Goal: Task Accomplishment & Management: Manage account settings

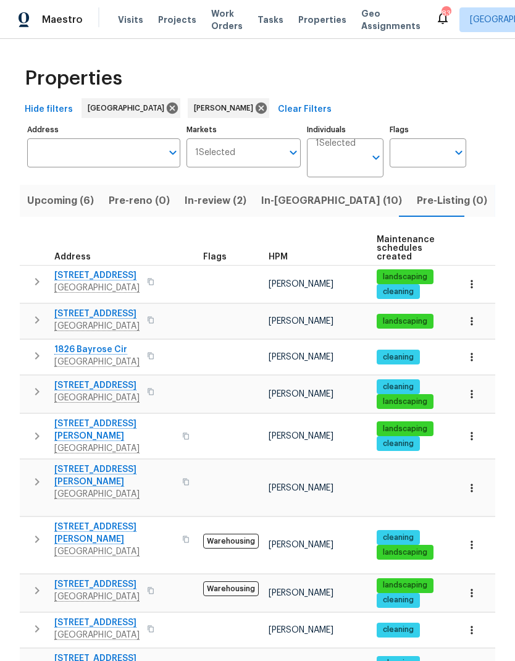
click at [43, 532] on icon "button" at bounding box center [37, 539] width 15 height 15
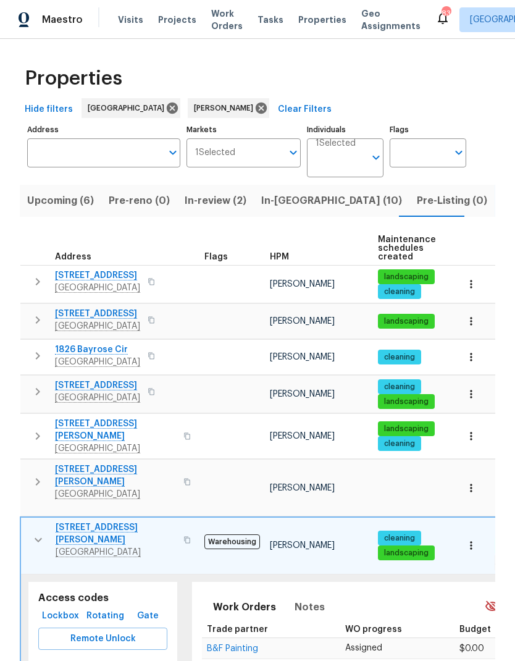
click at [258, 644] on span "B&F Painting" at bounding box center [232, 648] width 51 height 9
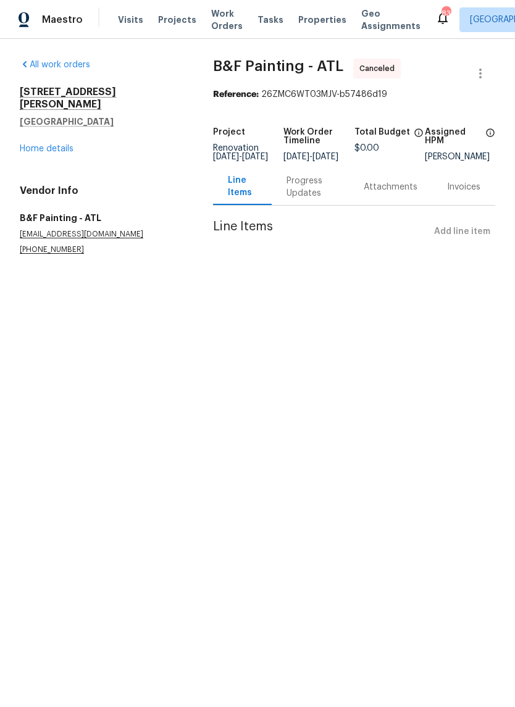
click at [59, 145] on link "Home details" at bounding box center [47, 149] width 54 height 9
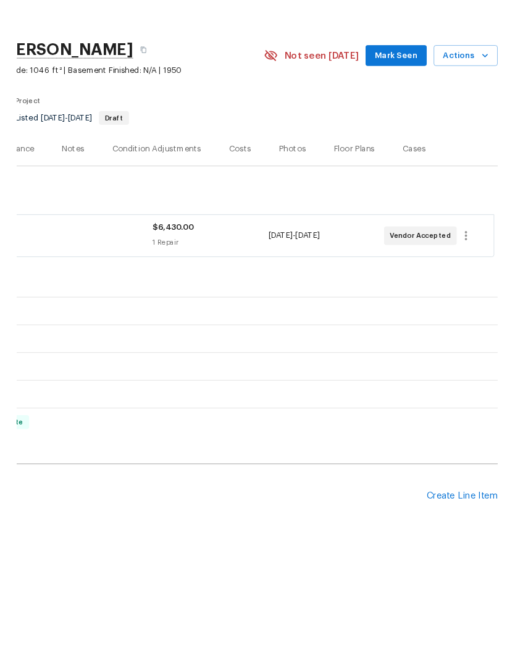
scroll to position [0, 183]
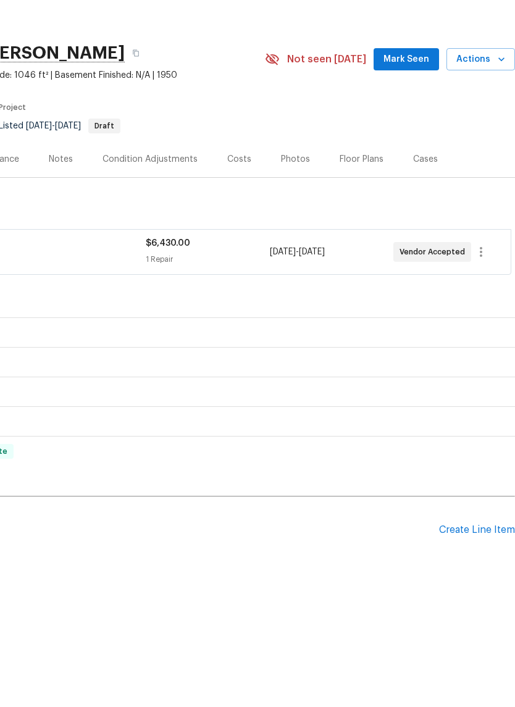
click at [477, 571] on div "Create Line Item" at bounding box center [477, 577] width 76 height 12
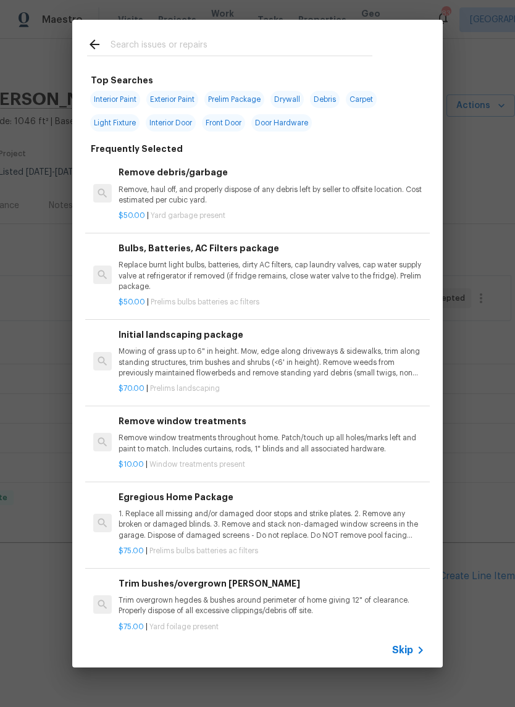
click at [192, 41] on input "text" at bounding box center [242, 46] width 262 height 19
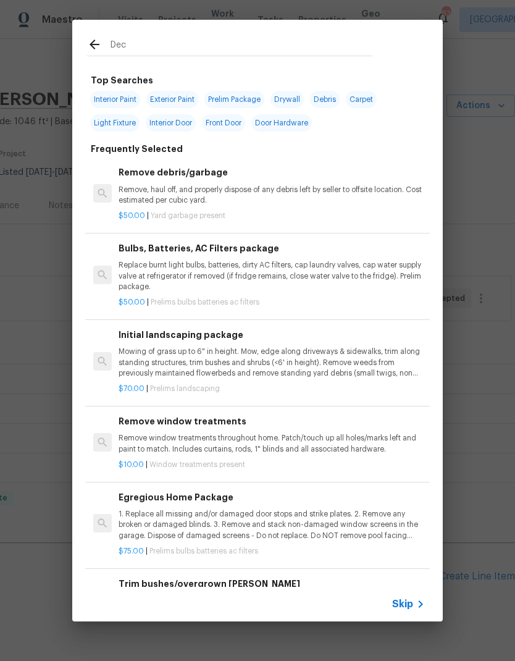
type input "Deck"
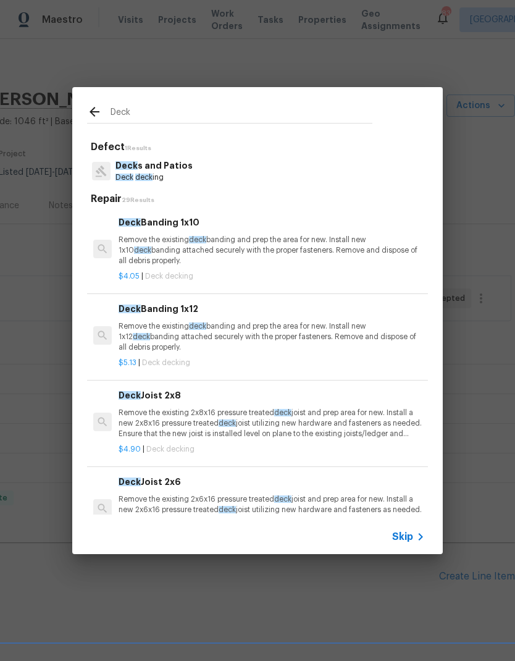
click at [170, 172] on p "Deck deck ing" at bounding box center [154, 177] width 77 height 11
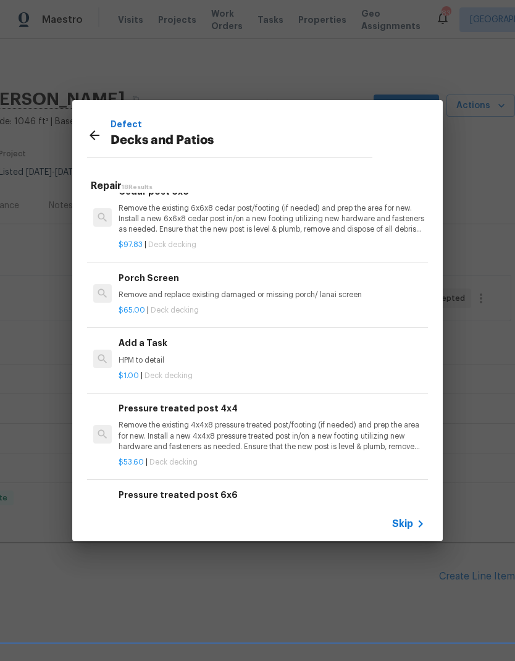
scroll to position [1144, 0]
click at [151, 354] on p "HPM to detail" at bounding box center [272, 359] width 306 height 11
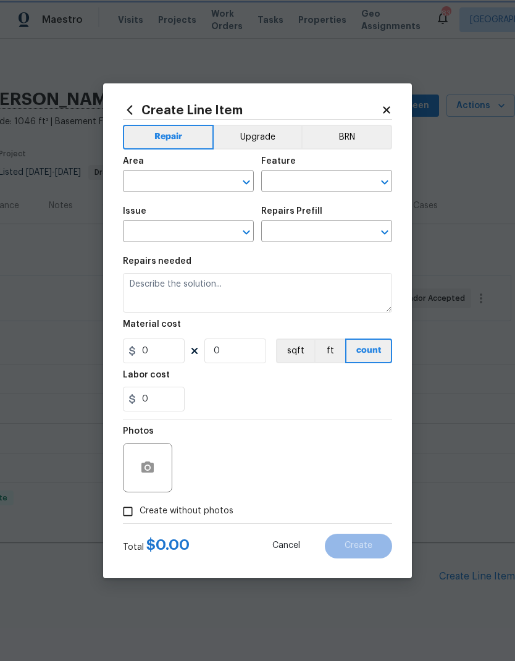
type input "Deck"
type input "Decks and Patios"
type input "Add a Task $1.00"
type textarea "HPM to detail"
type input "1"
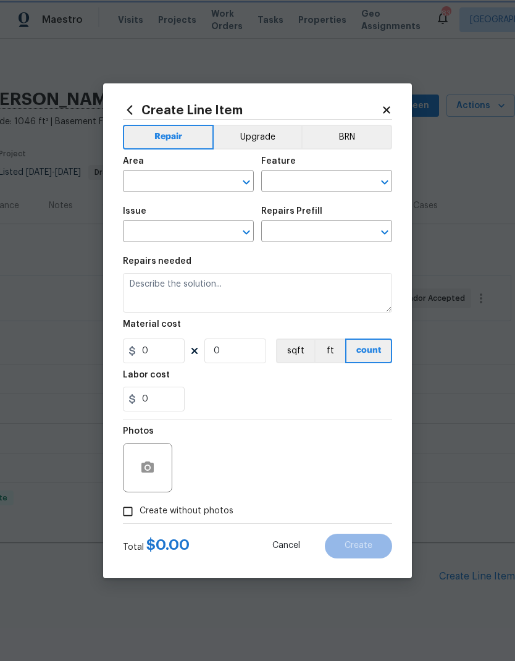
type input "1"
click at [200, 184] on input "text" at bounding box center [171, 182] width 96 height 19
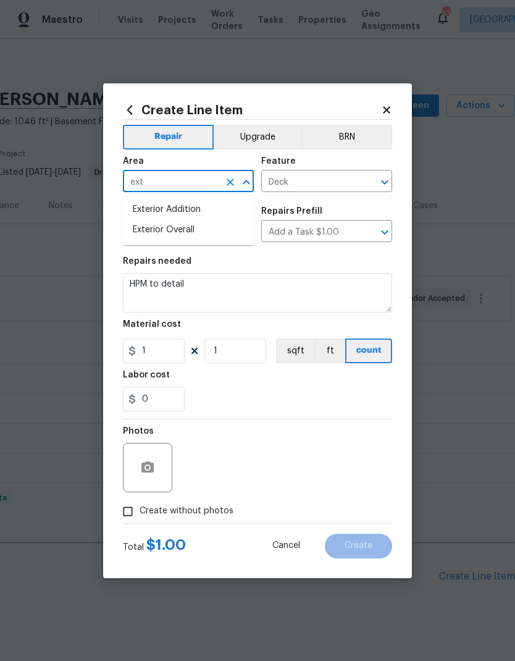
click at [195, 230] on li "Exterior Overall" at bounding box center [188, 230] width 131 height 20
type input "Exterior Overall"
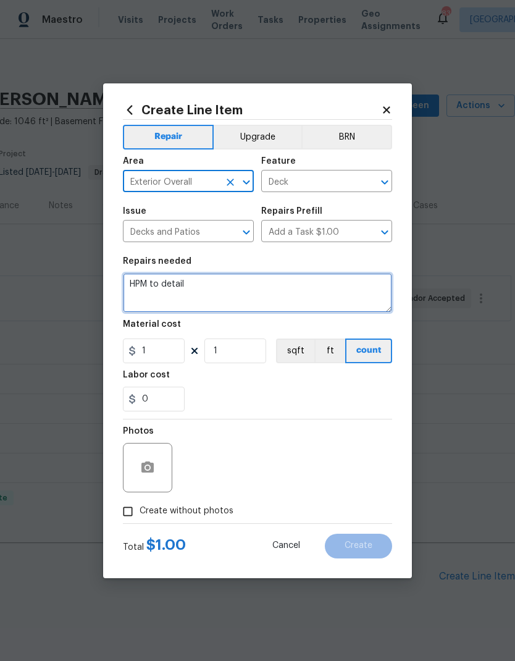
click at [180, 284] on textarea "HPM to detail" at bounding box center [257, 293] width 269 height 40
click at [138, 283] on textarea "HPM to detail" at bounding box center [257, 293] width 269 height 40
click at [138, 282] on textarea "HPM to detail" at bounding box center [257, 293] width 269 height 40
type textarea "Remove and rebuild the back deck"
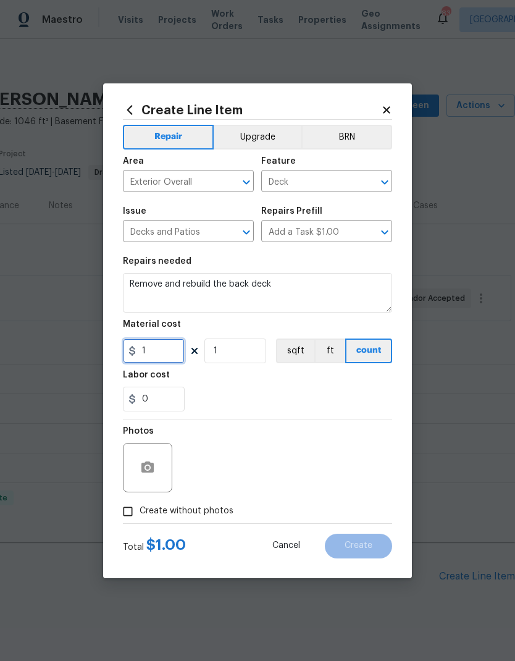
click at [177, 348] on input "1" at bounding box center [154, 351] width 62 height 25
type input "3785"
click at [158, 478] on button "button" at bounding box center [148, 468] width 30 height 30
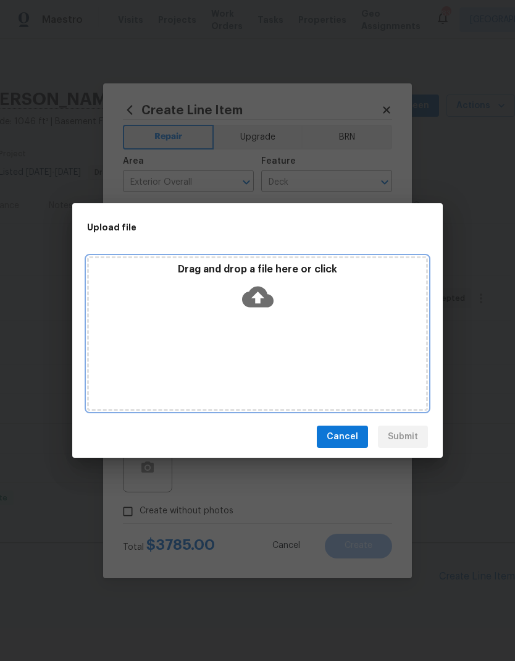
click at [261, 300] on icon at bounding box center [258, 297] width 32 height 21
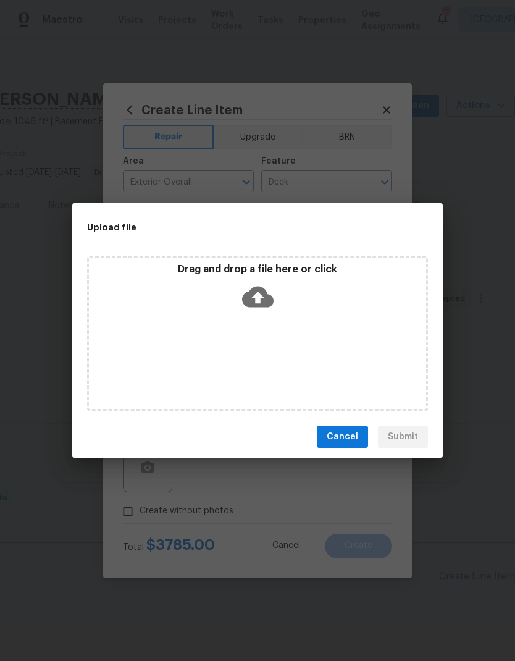
click at [350, 437] on span "Cancel" at bounding box center [343, 436] width 32 height 15
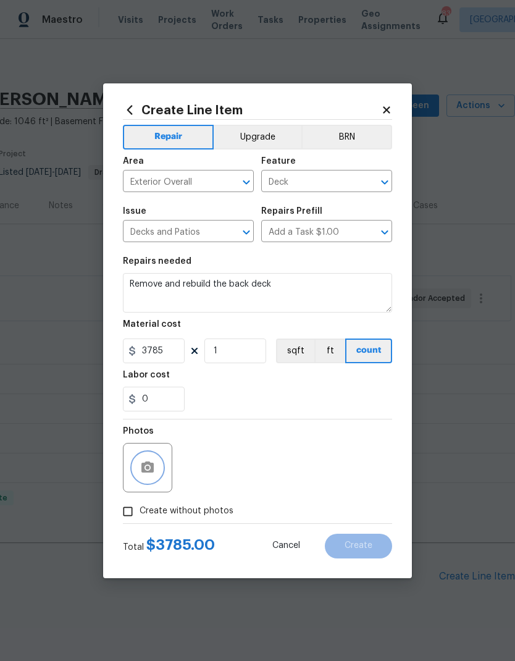
click at [154, 472] on icon "button" at bounding box center [147, 466] width 12 height 11
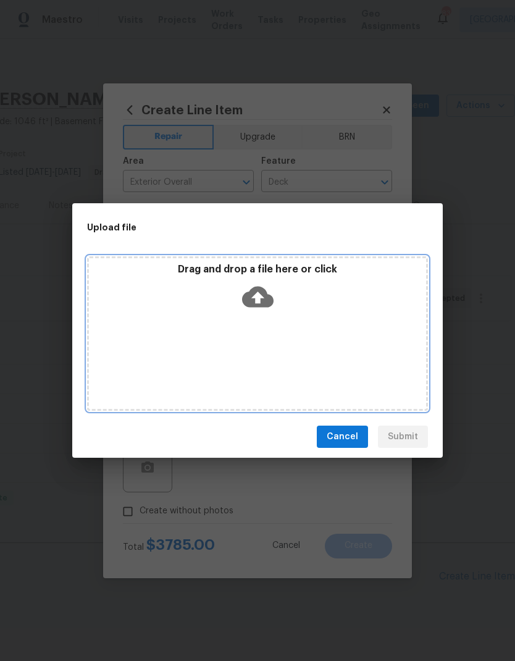
click at [259, 300] on icon at bounding box center [258, 297] width 32 height 32
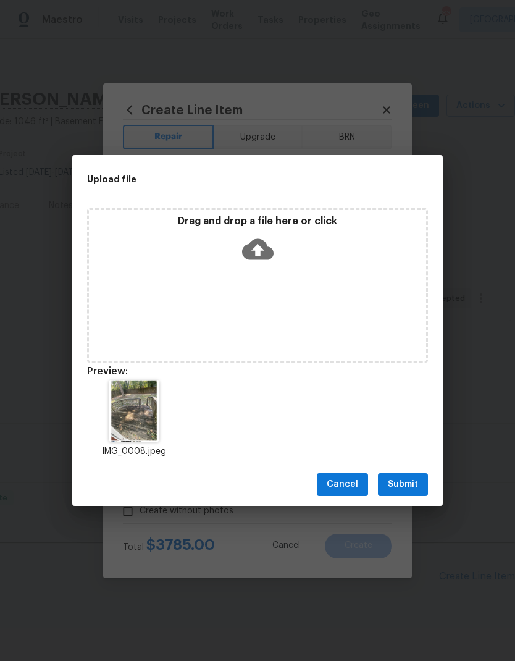
click at [416, 482] on span "Submit" at bounding box center [403, 484] width 30 height 15
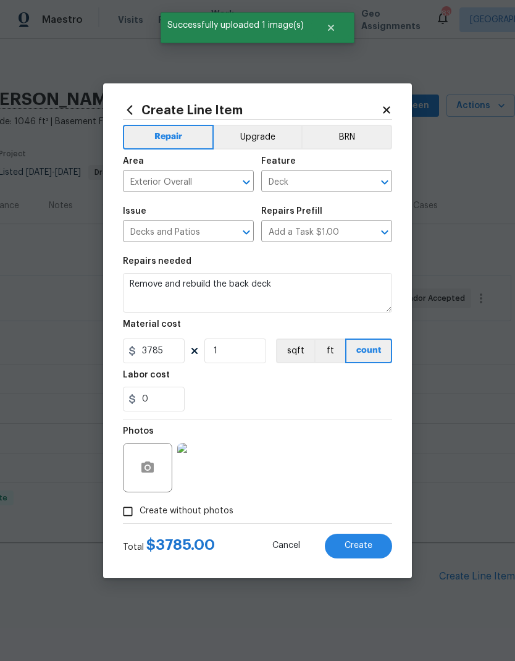
click at [377, 550] on button "Create" at bounding box center [358, 546] width 67 height 25
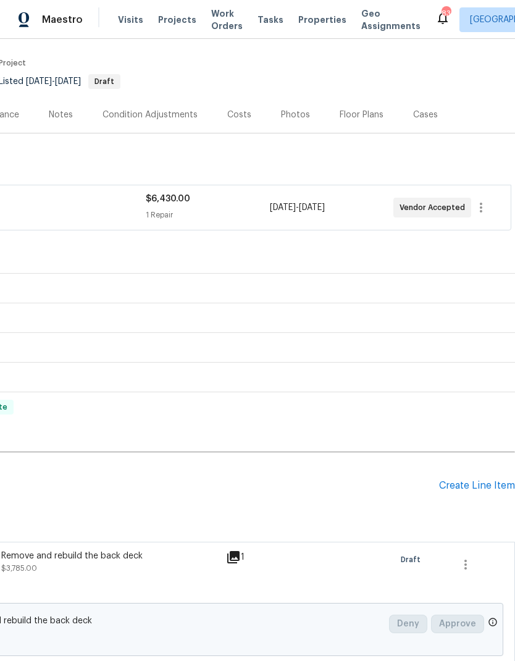
scroll to position [90, 183]
click at [466, 486] on div "Create Line Item" at bounding box center [477, 487] width 76 height 12
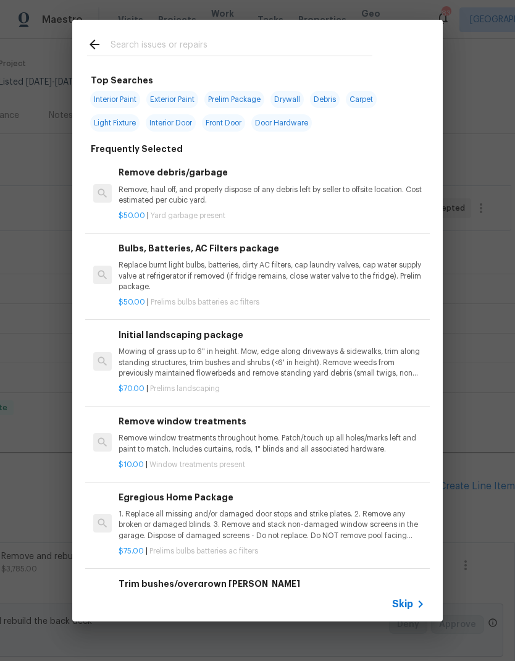
click at [173, 37] on input "text" at bounding box center [242, 46] width 262 height 19
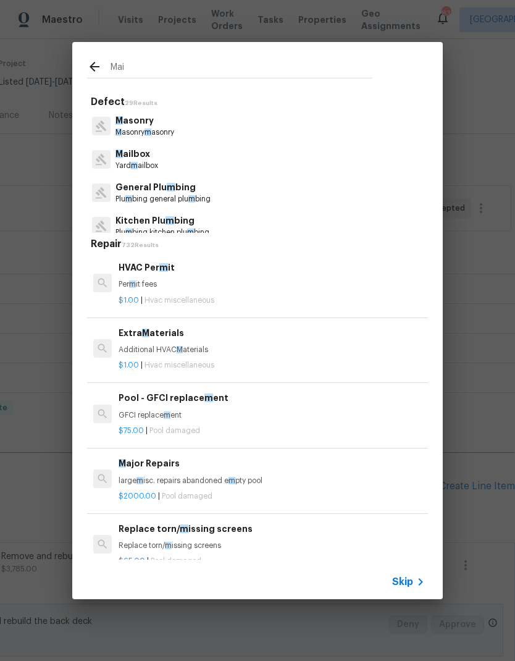
type input "Mail"
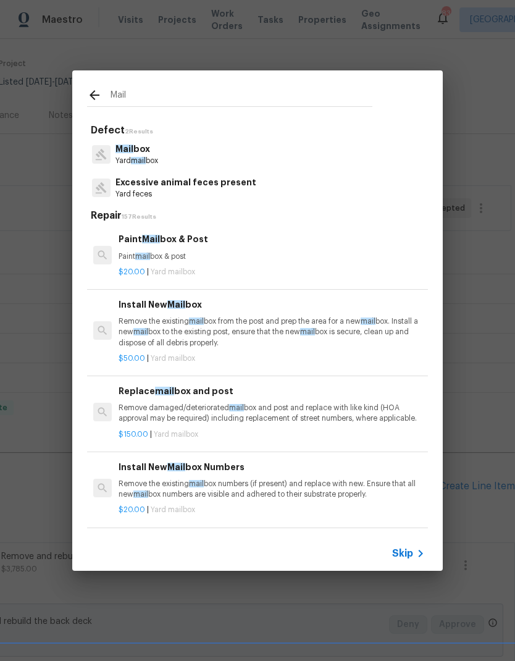
click at [142, 154] on p "Mail box" at bounding box center [137, 149] width 43 height 13
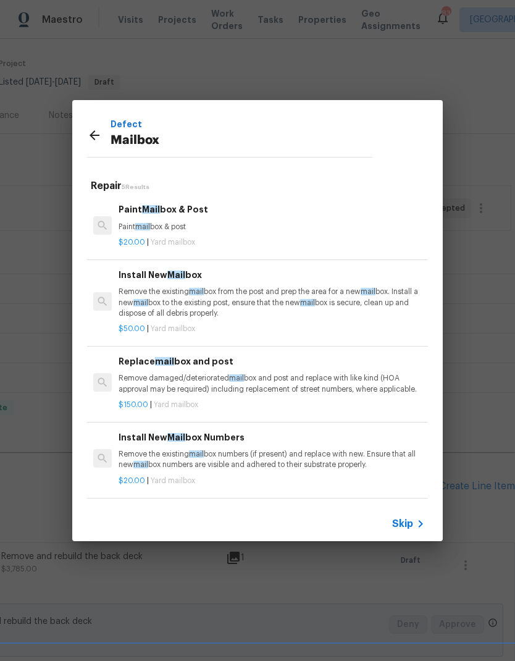
click at [206, 376] on p "Remove damaged/deteriorated mail box and post and replace with like kind (HOA a…" at bounding box center [272, 383] width 306 height 21
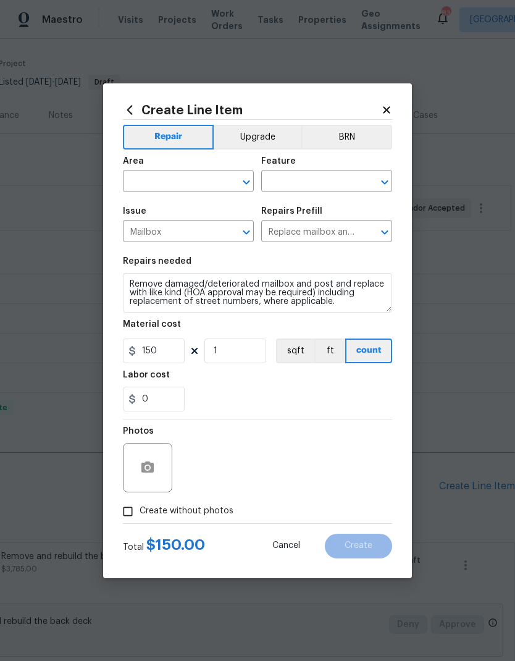
click at [208, 177] on input "text" at bounding box center [171, 182] width 96 height 19
click at [187, 232] on li "Exterior Overall" at bounding box center [188, 230] width 131 height 20
type input "Exterior Overall"
click at [313, 179] on input "text" at bounding box center [309, 182] width 96 height 19
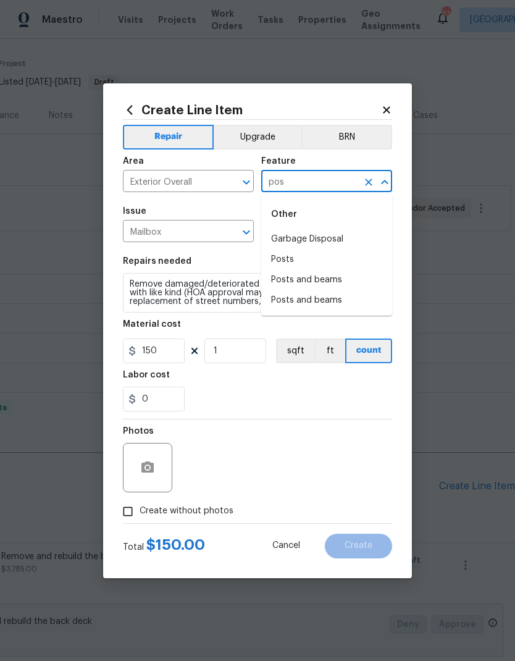
click at [290, 256] on li "Posts" at bounding box center [326, 260] width 131 height 20
type input "Posts"
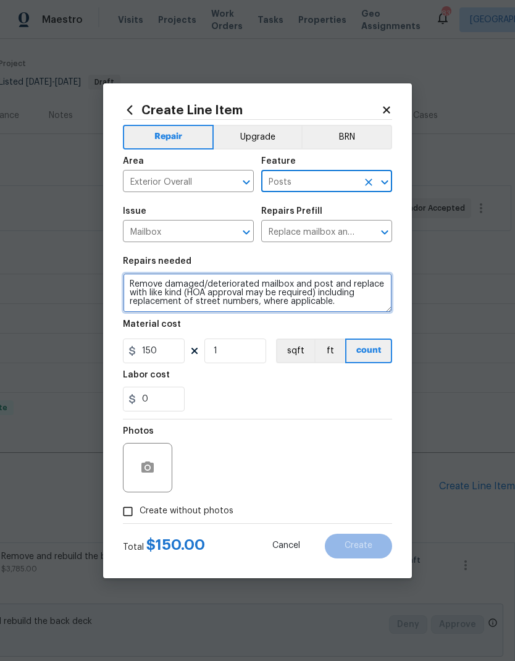
click at [128, 282] on textarea "Remove damaged/deteriorated mailbox and post and replace with like kind (HOA ap…" at bounding box center [257, 293] width 269 height 40
click at [158, 280] on textarea "Remove damaged/deteriorated mailbox and post and replace with like kind (HOA ap…" at bounding box center [257, 293] width 269 height 40
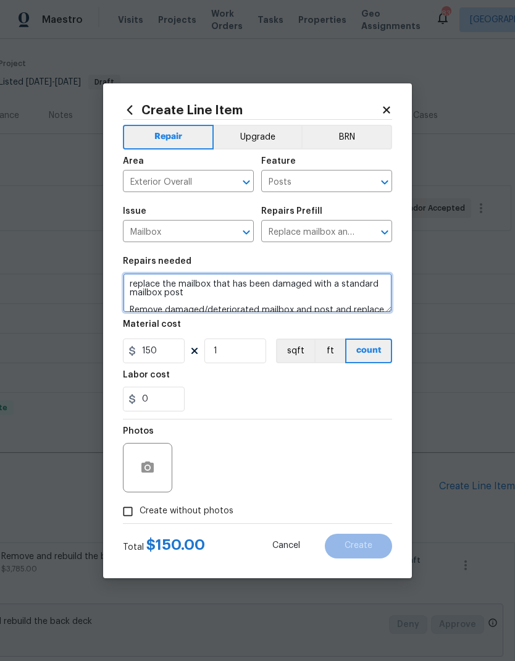
click at [159, 295] on textarea "replace the mailbox that has been damaged with a standard mailbox post Remove d…" at bounding box center [257, 293] width 269 height 40
click at [129, 279] on textarea "replace the mailbox that has been damaged with a standard mailbox and post Remo…" at bounding box center [257, 293] width 269 height 40
click at [222, 297] on textarea "***replace the mailbox that has been damaged with a standard mailbox and post R…" at bounding box center [257, 293] width 269 height 40
type textarea "***replace the mailbox that has been damaged with a standard mailbox and post**…"
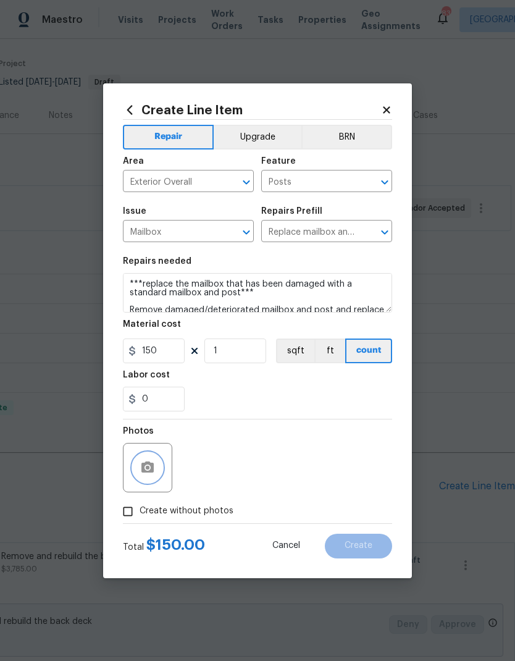
click at [146, 471] on icon "button" at bounding box center [147, 467] width 15 height 15
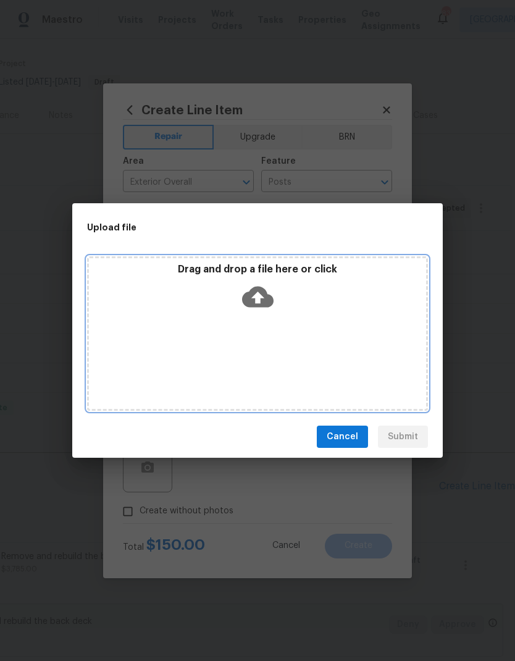
click at [271, 296] on icon at bounding box center [258, 297] width 32 height 21
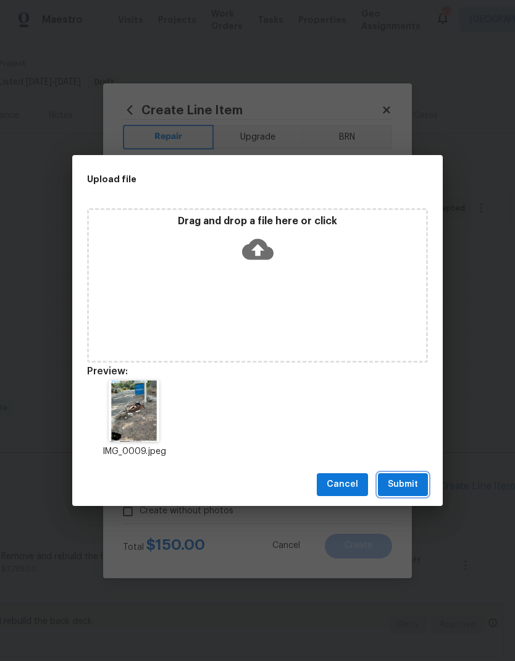
click at [426, 483] on button "Submit" at bounding box center [403, 484] width 50 height 23
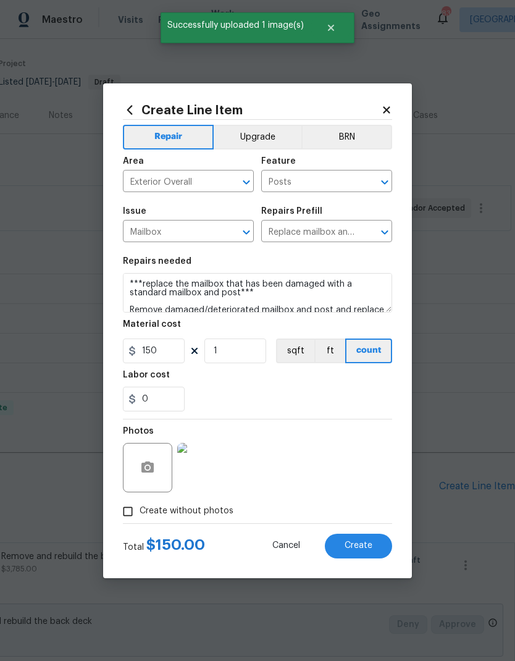
click at [376, 544] on button "Create" at bounding box center [358, 546] width 67 height 25
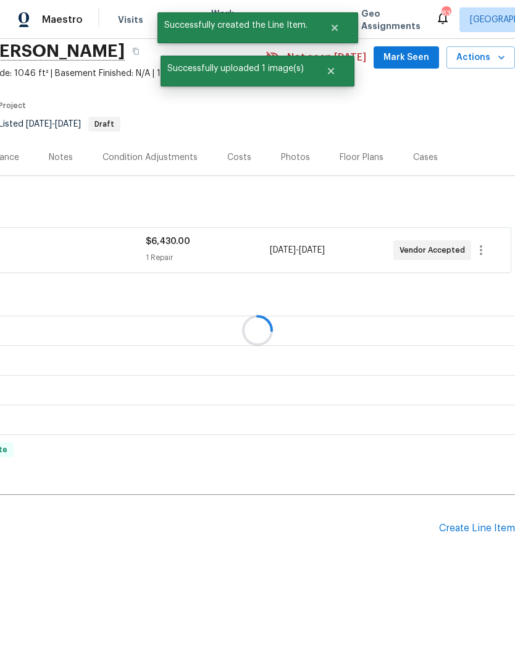
scroll to position [0, 183]
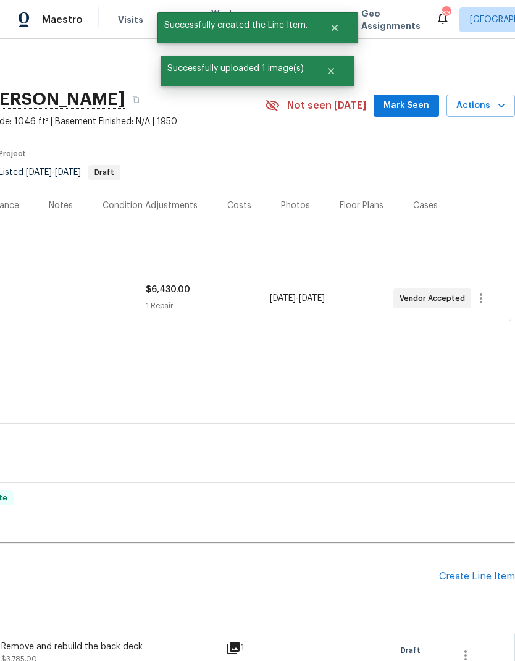
click at [484, 575] on div "Create Line Item" at bounding box center [477, 577] width 76 height 12
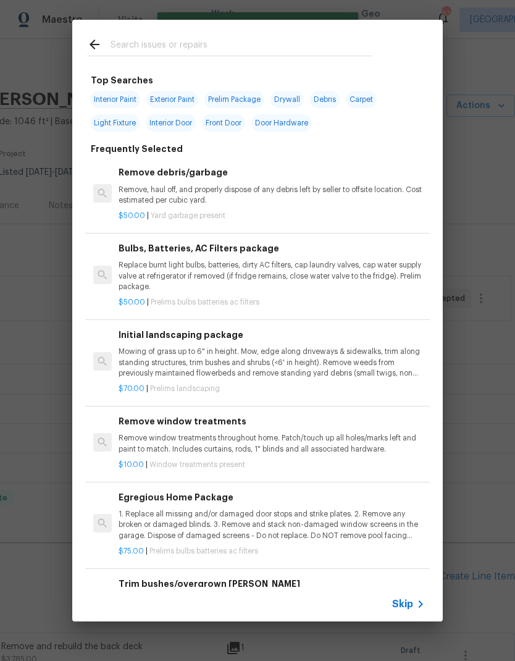
click at [289, 103] on span "Drywall" at bounding box center [287, 99] width 33 height 17
type input "Drywall"
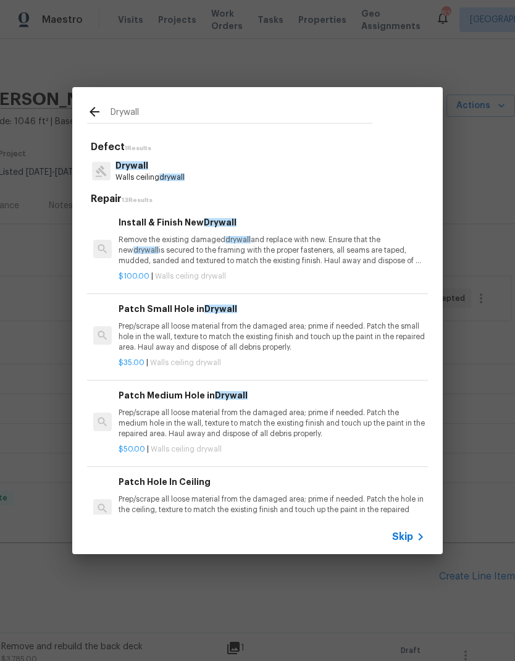
click at [308, 251] on p "Remove the existing damaged drywall and replace with new. Ensure that the new d…" at bounding box center [272, 251] width 306 height 32
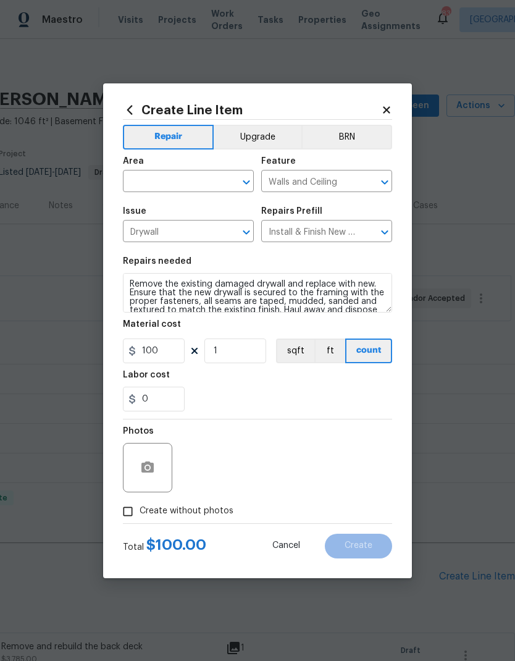
click at [205, 178] on input "text" at bounding box center [171, 182] width 96 height 19
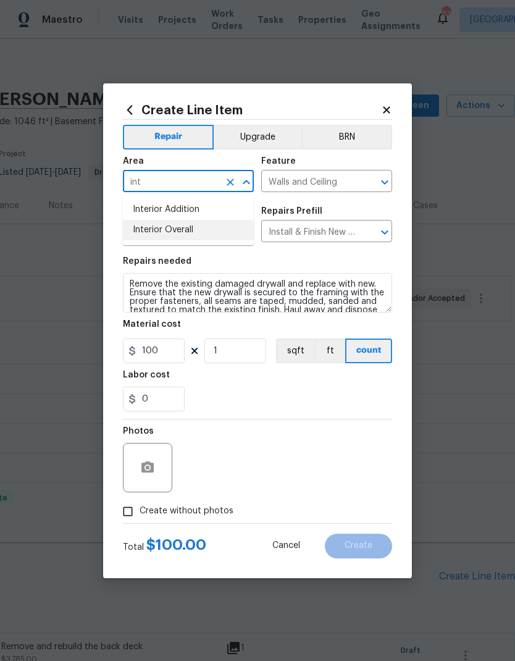
click at [190, 230] on li "Interior Overall" at bounding box center [188, 230] width 131 height 20
type input "Interior Overall"
click at [128, 284] on textarea "Remove the existing damaged drywall and replace with new. Ensure that the new d…" at bounding box center [257, 293] width 269 height 40
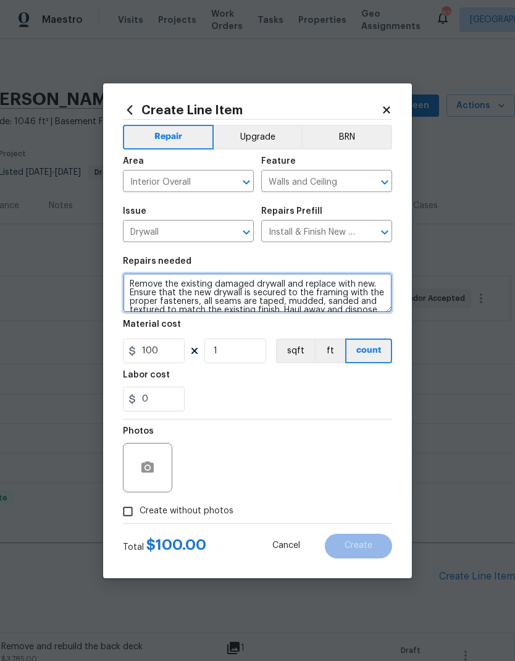
click at [161, 282] on textarea "Remove the existing damaged drywall and replace with new. Ensure that the new d…" at bounding box center [257, 293] width 269 height 40
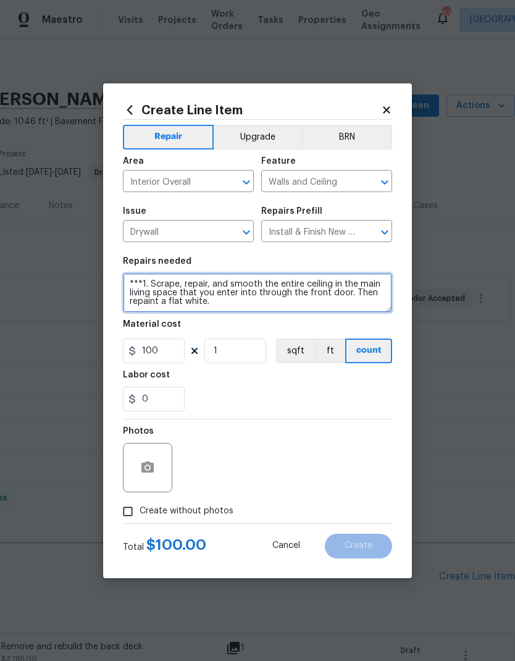
scroll to position [3, 0]
click at [277, 308] on textarea "***1. Scrape, repair, and smooth the entire ceiling in the main living space th…" at bounding box center [257, 293] width 269 height 40
click at [345, 308] on textarea "***1. Scrape, repair, and smooth the entire ceiling in the main living space th…" at bounding box center [257, 293] width 269 height 40
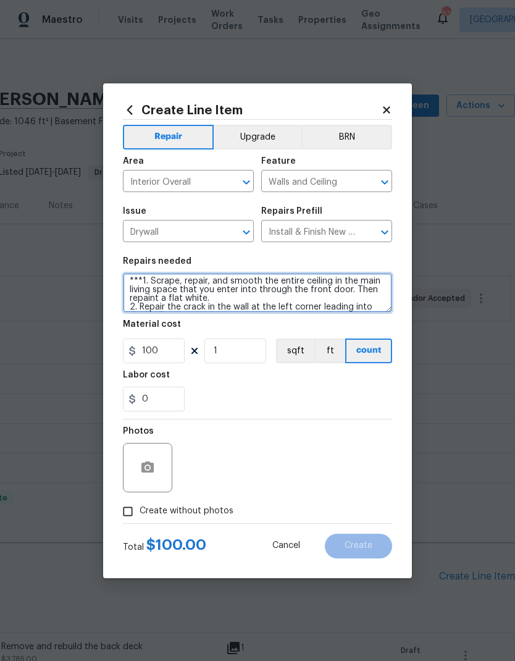
scroll to position [12, 0]
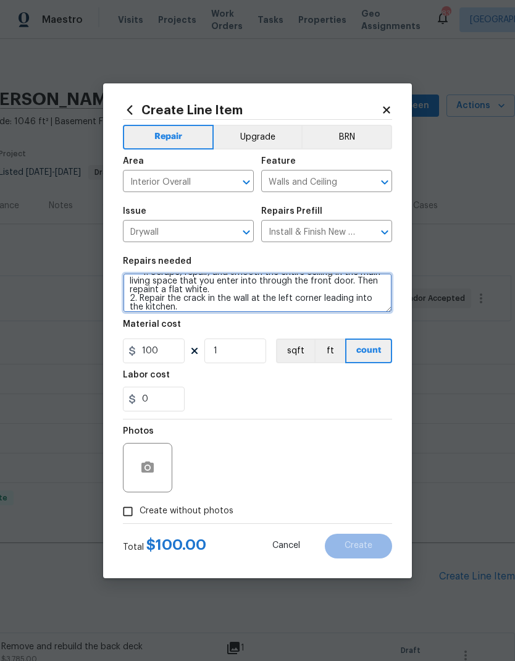
click at [210, 310] on textarea "***1. Scrape, repair, and smooth the entire ceiling in the main living space th…" at bounding box center [257, 293] width 269 height 40
type textarea "***1. Scrape, repair, and smooth the entire ceiling in the main living space th…"
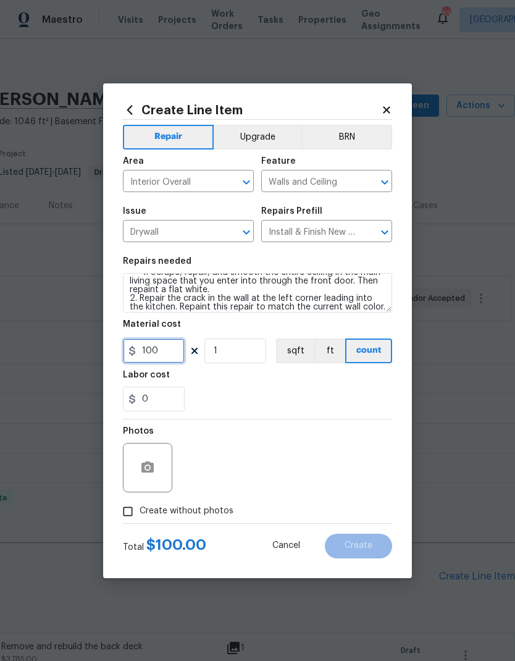
click at [175, 355] on input "100" at bounding box center [154, 351] width 62 height 25
click at [175, 353] on input "1200" at bounding box center [154, 351] width 62 height 25
type input "950"
click at [152, 475] on icon "button" at bounding box center [147, 467] width 15 height 15
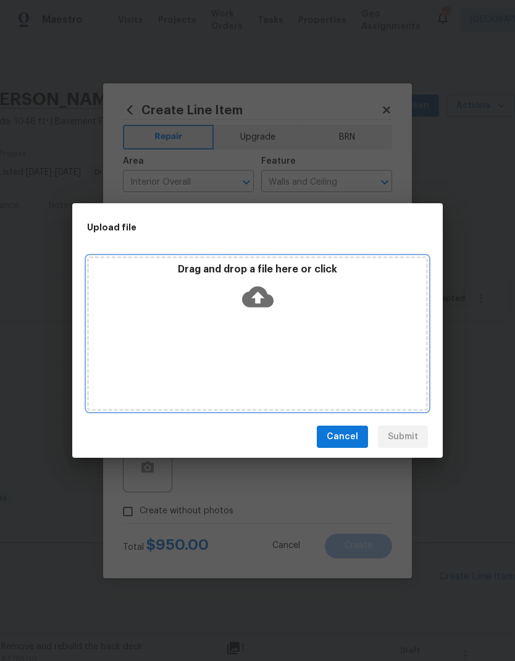
click at [265, 290] on icon at bounding box center [258, 297] width 32 height 21
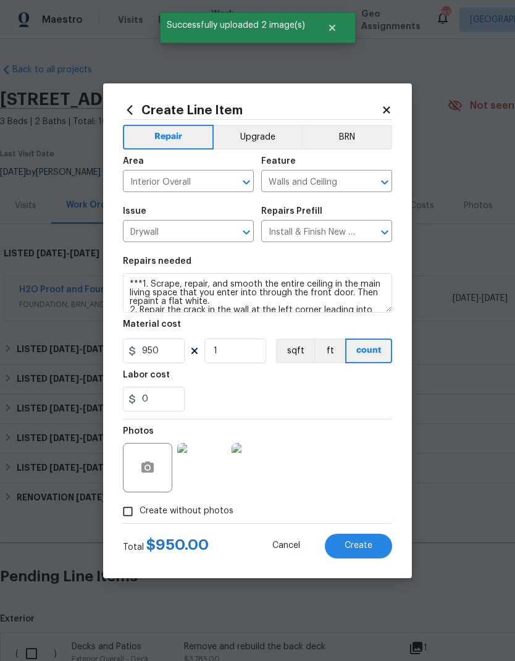
scroll to position [12, 0]
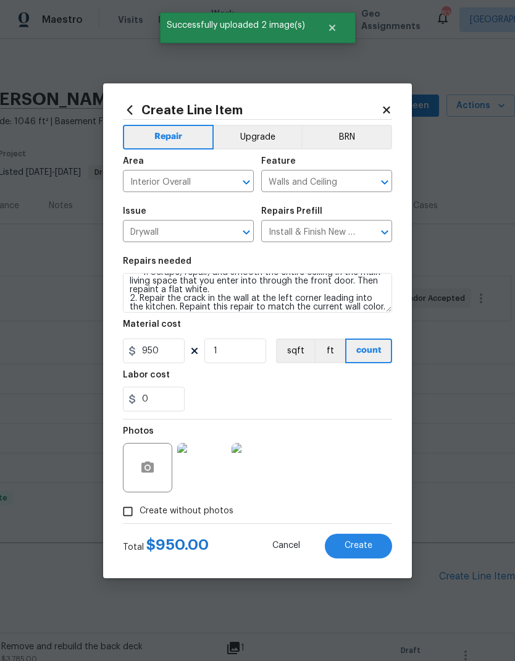
click at [373, 547] on button "Create" at bounding box center [358, 546] width 67 height 25
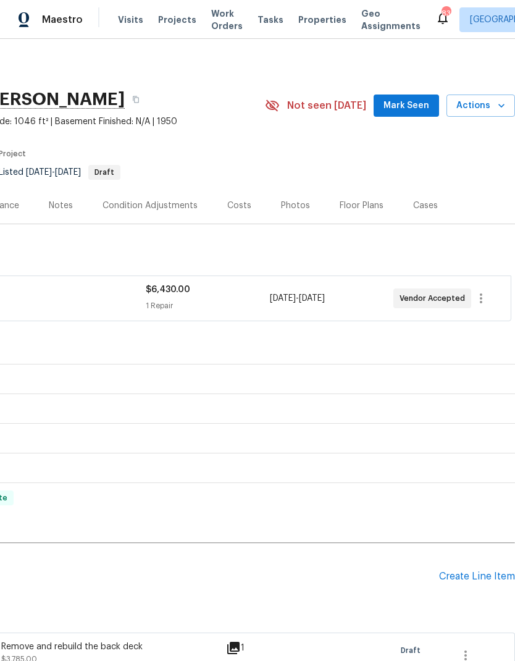
click at [483, 575] on div "Create Line Item" at bounding box center [477, 577] width 76 height 12
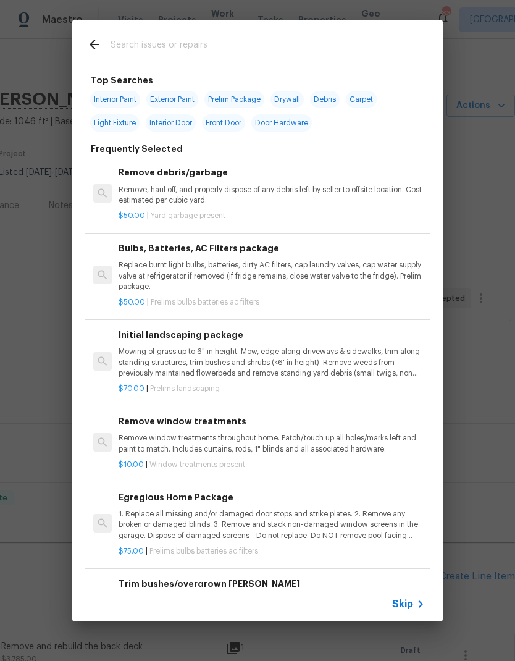
click at [192, 41] on input "text" at bounding box center [242, 46] width 262 height 19
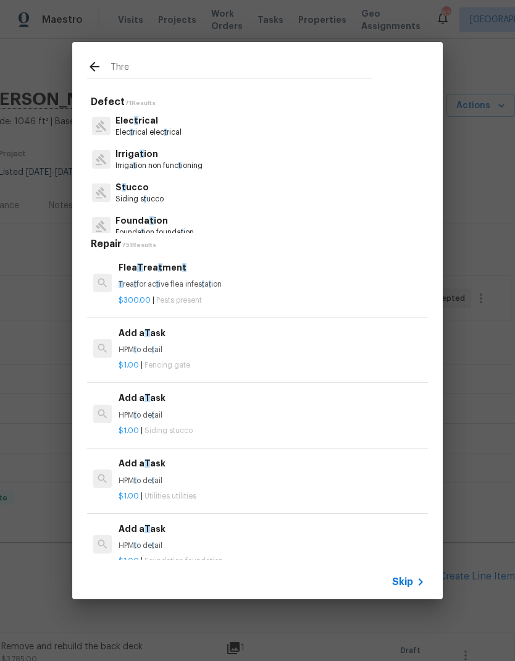
type input "Thres"
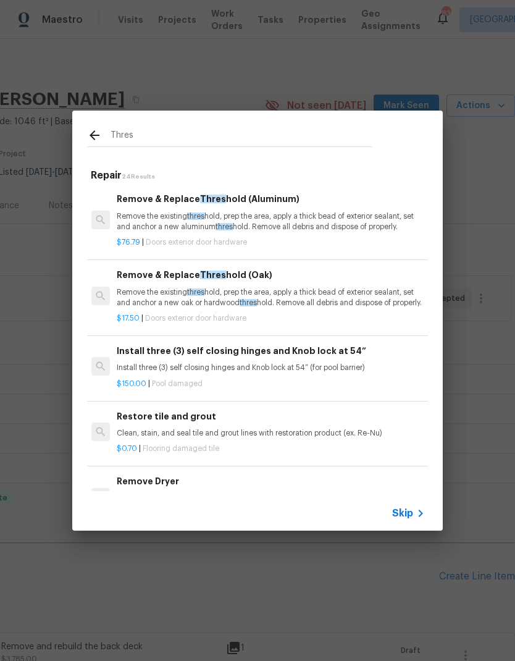
scroll to position [0, 2]
click at [314, 214] on p "Remove the existing thres hold, prep the area, apply a thick bead of exterior s…" at bounding box center [270, 221] width 306 height 21
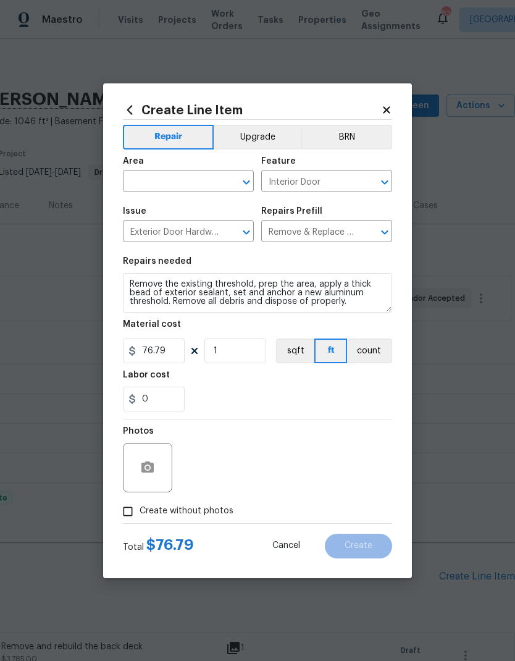
click at [211, 175] on input "text" at bounding box center [171, 182] width 96 height 19
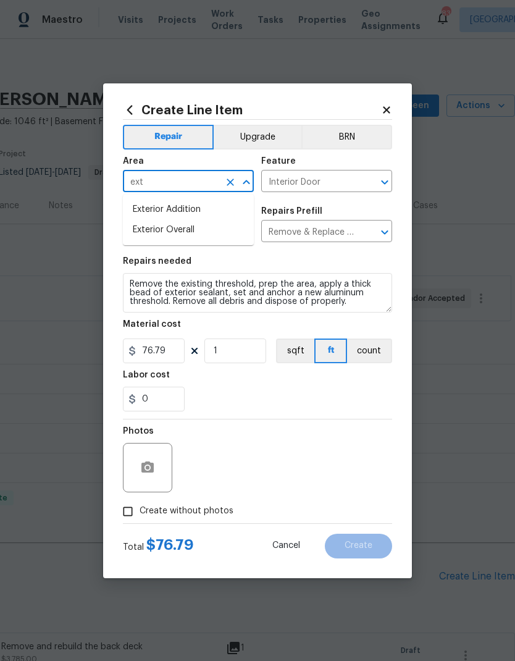
click at [192, 234] on li "Exterior Overall" at bounding box center [188, 230] width 131 height 20
type input "Exterior Overall"
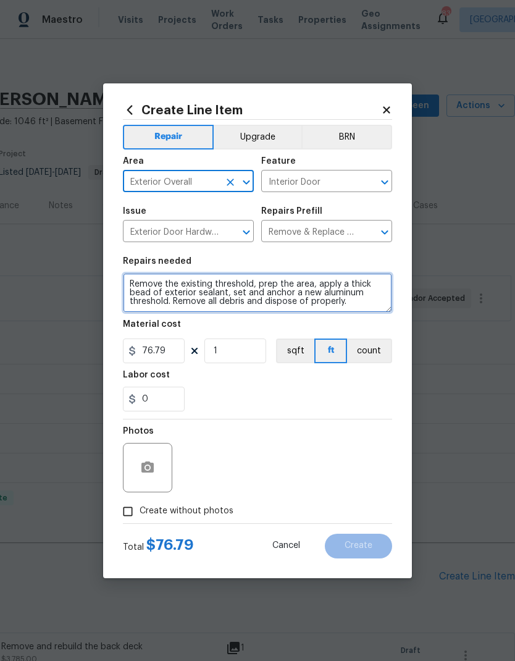
click at [132, 277] on textarea "Remove the existing threshold, prep the area, apply a thick bead of exterior se…" at bounding box center [257, 293] width 269 height 40
click at [171, 287] on textarea "Remove the existing threshold, prep the area, apply a thick bead of exterior se…" at bounding box center [257, 293] width 269 height 40
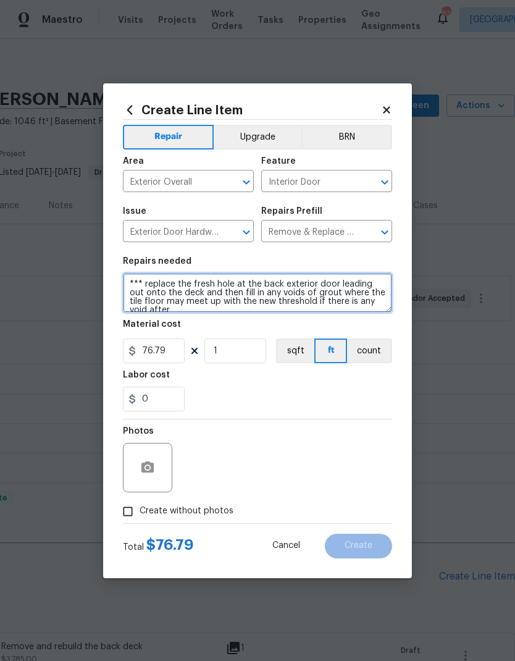
scroll to position [3, 0]
click at [201, 278] on textarea "*** replace the fresh hole at the back exterior door leading out onto the deck …" at bounding box center [257, 293] width 269 height 40
click at [200, 278] on textarea "*** replace the fresh hole at the back exterior door leading out onto the deck …" at bounding box center [257, 293] width 269 height 40
click at [361, 297] on textarea "*** replace the threshold at the back exterior door leading out onto the deck a…" at bounding box center [257, 293] width 269 height 40
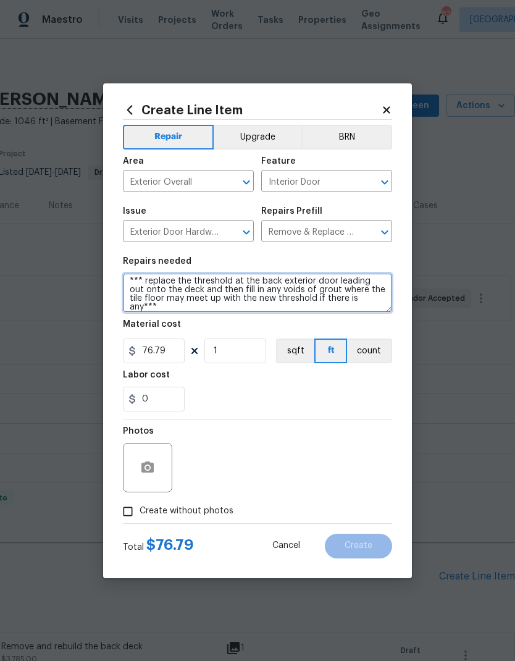
type textarea "*** replace the threshold at the back exterior door leading out onto the deck a…"
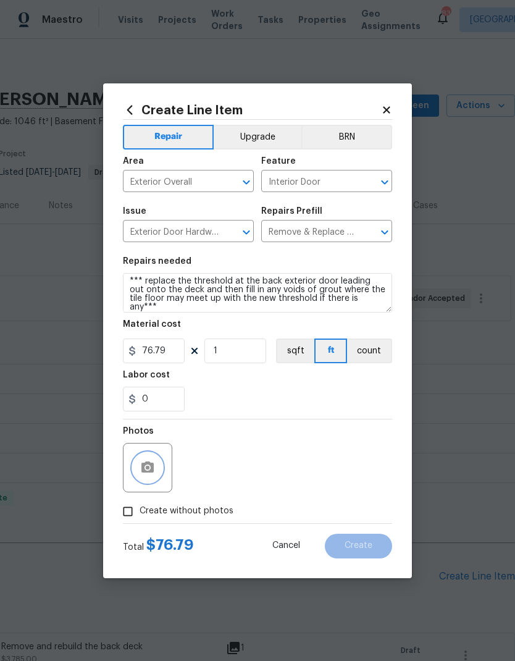
click at [158, 479] on button "button" at bounding box center [148, 468] width 30 height 30
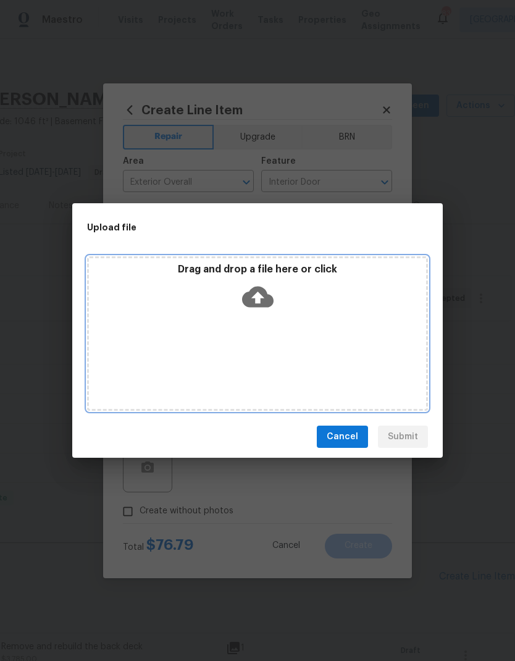
click at [266, 298] on icon at bounding box center [258, 297] width 32 height 21
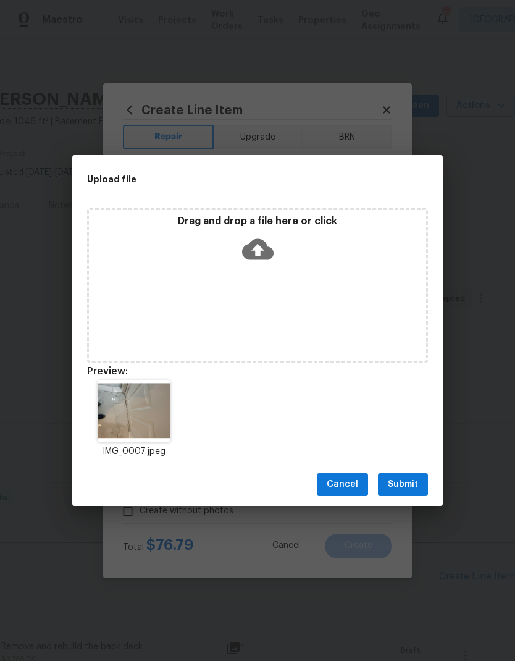
click at [418, 489] on button "Submit" at bounding box center [403, 484] width 50 height 23
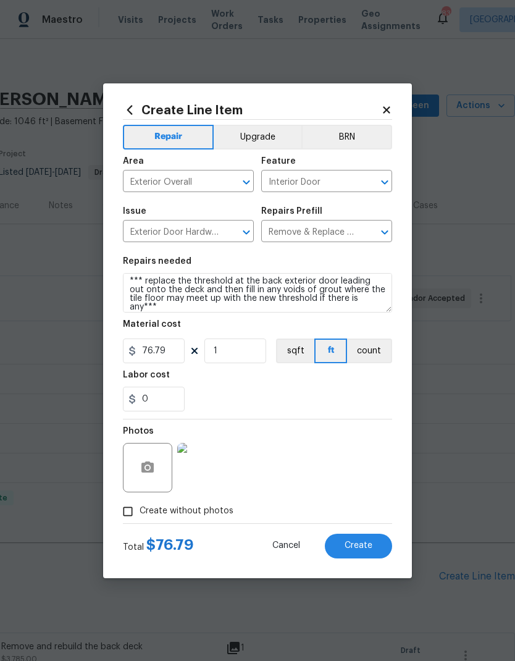
click at [378, 549] on button "Create" at bounding box center [358, 546] width 67 height 25
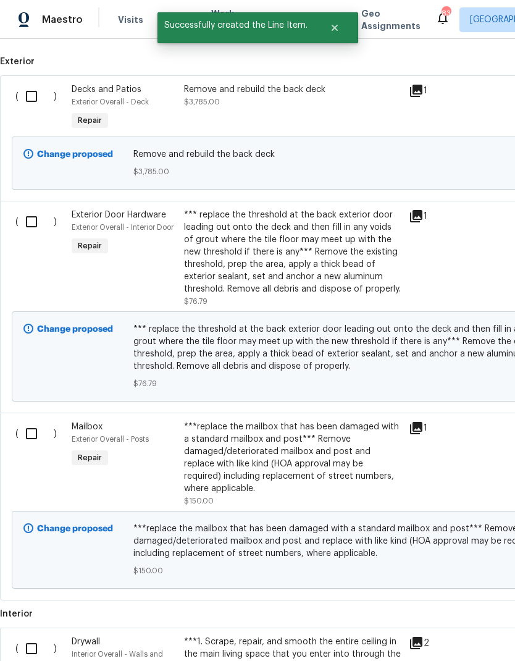
scroll to position [558, 0]
click at [35, 92] on input "checkbox" at bounding box center [36, 96] width 35 height 26
checkbox input "true"
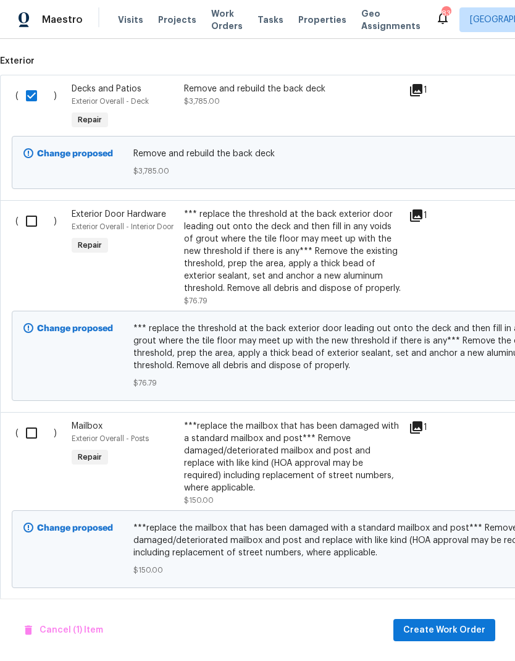
click at [31, 222] on input "checkbox" at bounding box center [36, 221] width 35 height 26
checkbox input "true"
click at [31, 432] on input "checkbox" at bounding box center [36, 433] width 35 height 26
checkbox input "true"
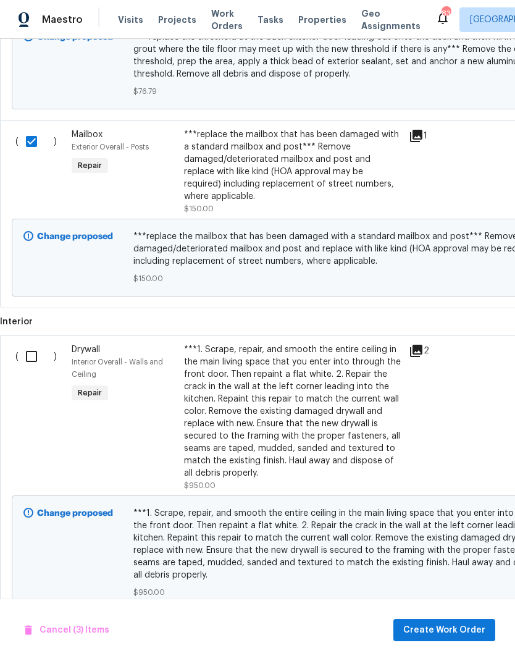
scroll to position [847, 0]
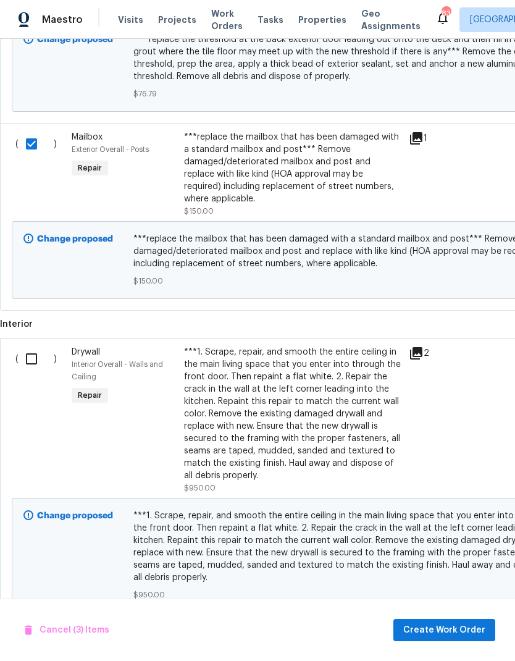
click at [35, 356] on input "checkbox" at bounding box center [36, 359] width 35 height 26
click at [477, 631] on span "Create Work Order" at bounding box center [444, 630] width 82 height 15
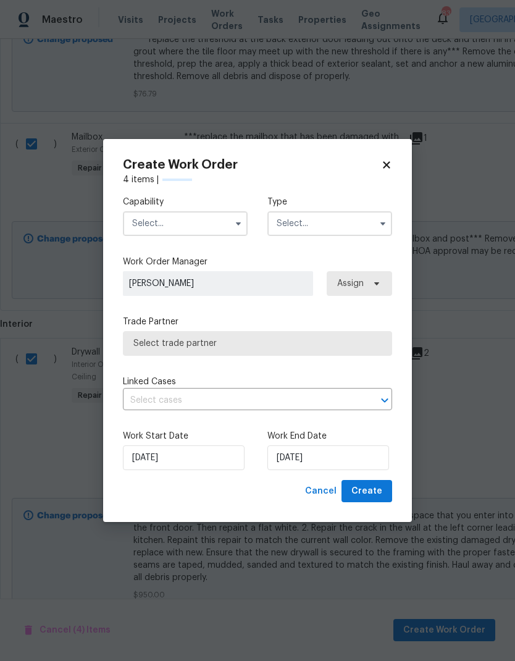
checkbox input "false"
click at [228, 222] on input "text" at bounding box center [185, 223] width 125 height 25
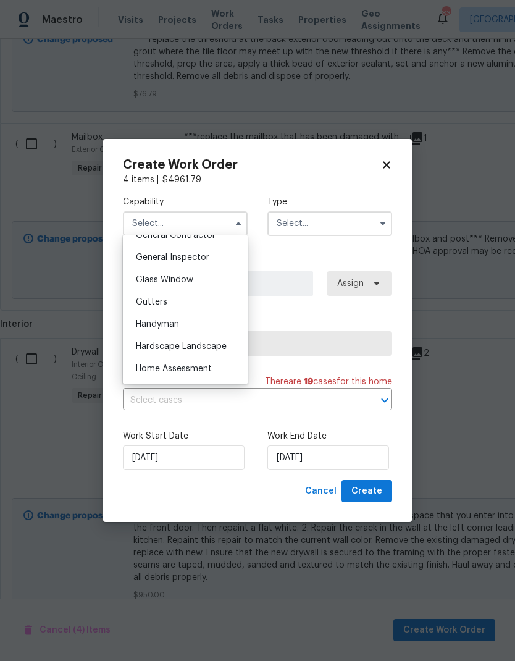
scroll to position [608, 0]
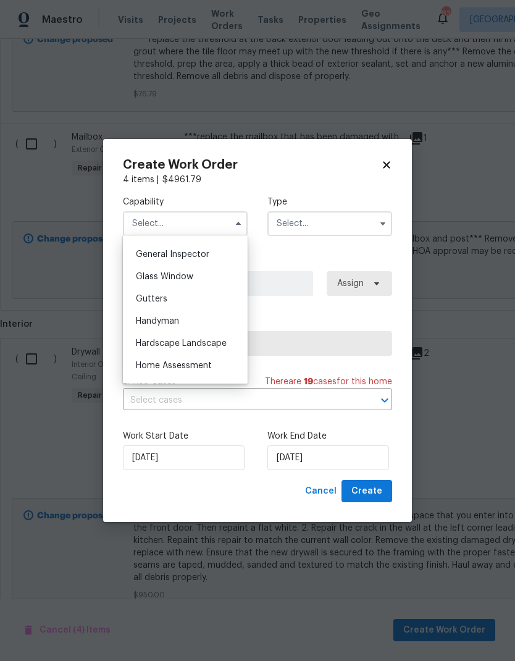
click at [175, 322] on span "Handyman" at bounding box center [157, 321] width 43 height 9
type input "Handyman"
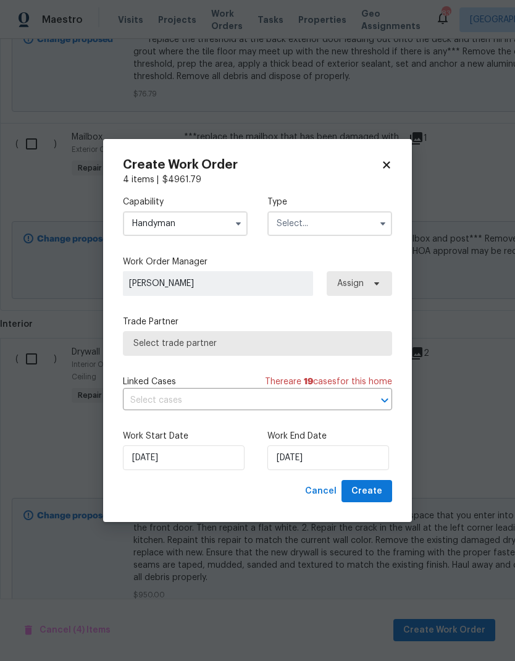
click at [360, 219] on input "text" at bounding box center [329, 223] width 125 height 25
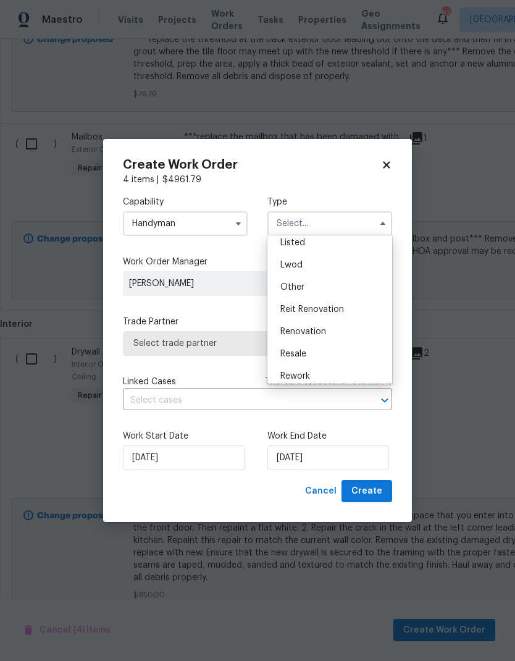
scroll to position [117, 0]
click at [389, 164] on icon at bounding box center [386, 164] width 11 height 11
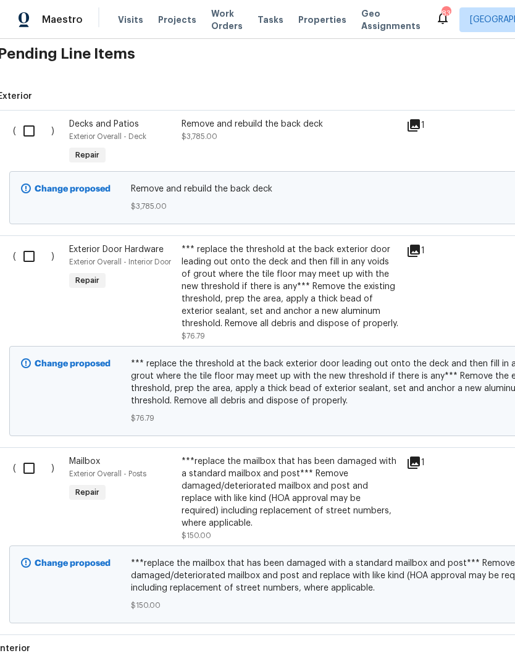
scroll to position [539, 2]
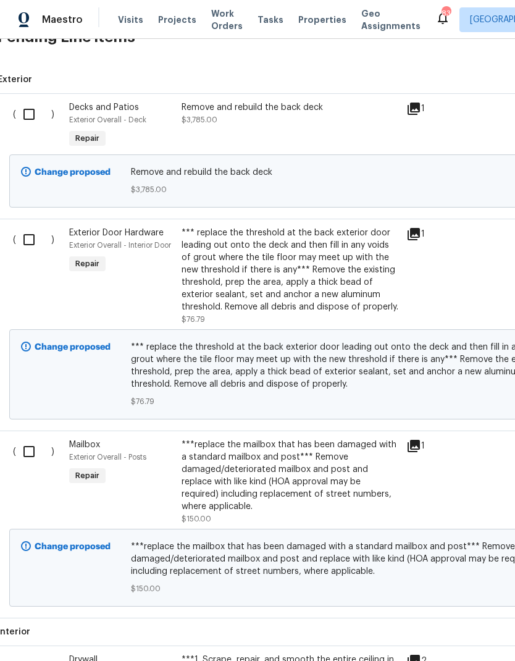
click at [33, 101] on input "checkbox" at bounding box center [33, 114] width 35 height 26
checkbox input "true"
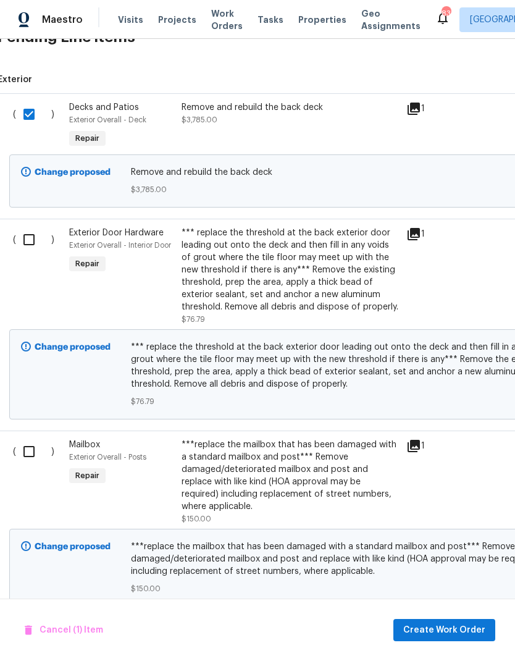
click at [35, 227] on input "checkbox" at bounding box center [33, 240] width 35 height 26
checkbox input "true"
click at [38, 439] on input "checkbox" at bounding box center [33, 452] width 35 height 26
checkbox input "true"
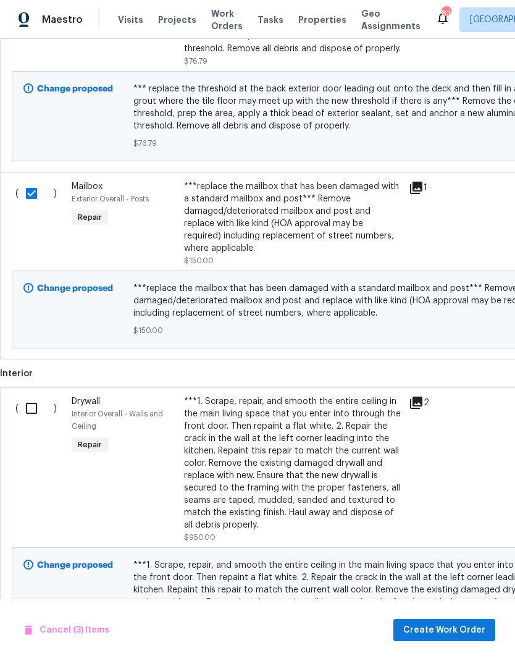
scroll to position [798, 0]
click at [35, 395] on input "checkbox" at bounding box center [36, 408] width 35 height 26
checkbox input "true"
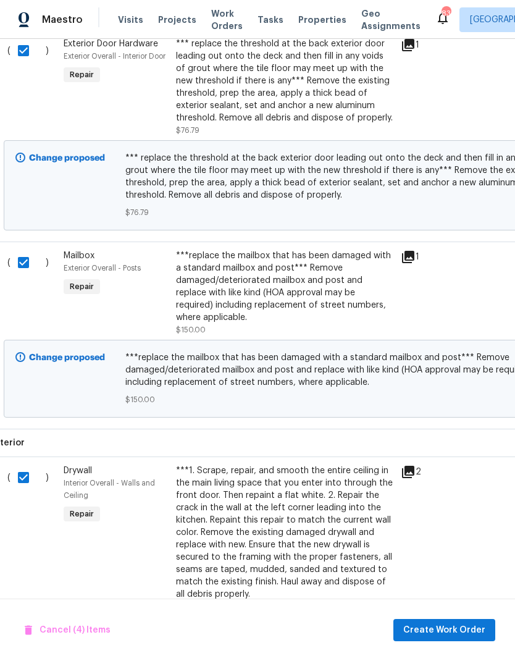
scroll to position [713, 11]
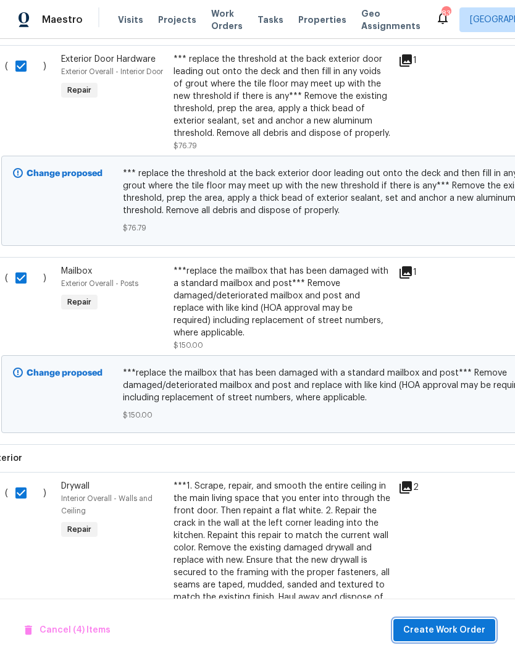
click at [476, 634] on span "Create Work Order" at bounding box center [444, 630] width 82 height 15
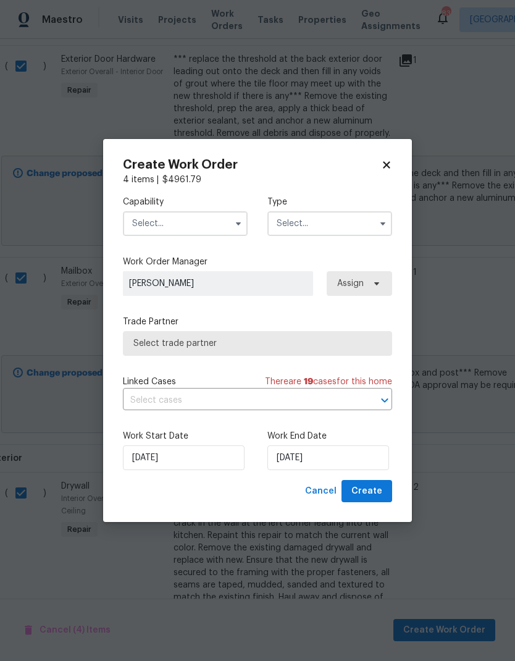
click at [241, 221] on icon "button" at bounding box center [239, 224] width 10 height 10
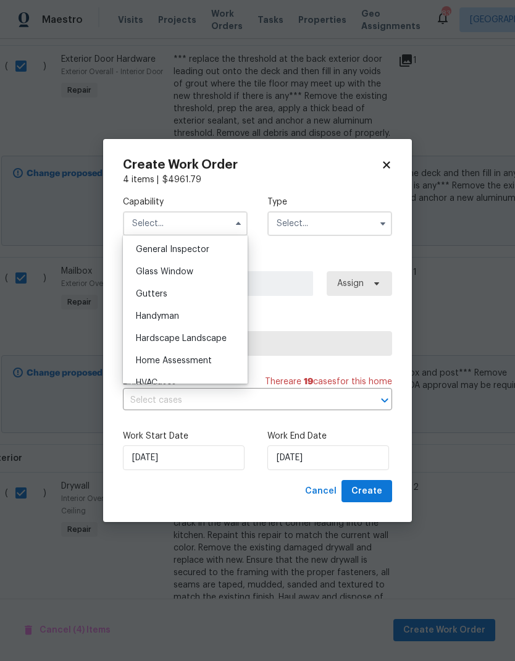
scroll to position [638, 0]
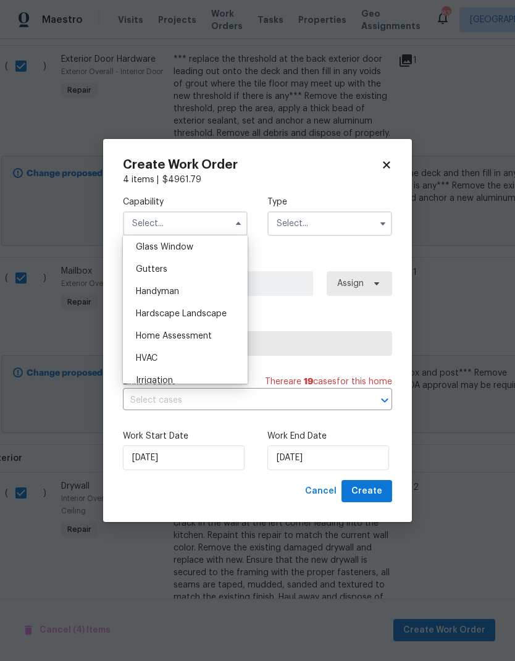
click at [204, 291] on div "Handyman" at bounding box center [185, 291] width 119 height 22
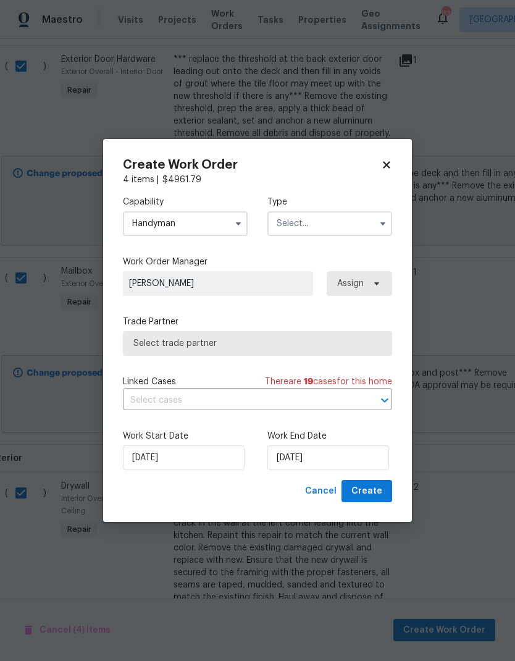
type input "Handyman"
click at [343, 223] on input "text" at bounding box center [329, 223] width 125 height 25
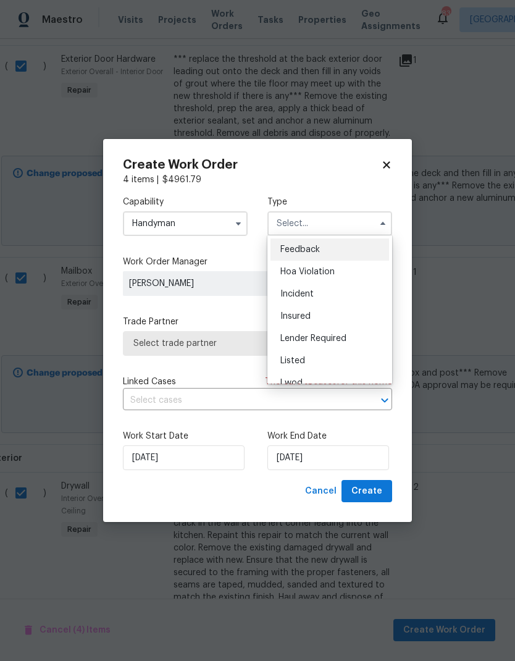
click at [302, 361] on span "Listed" at bounding box center [292, 360] width 25 height 9
type input "Listed"
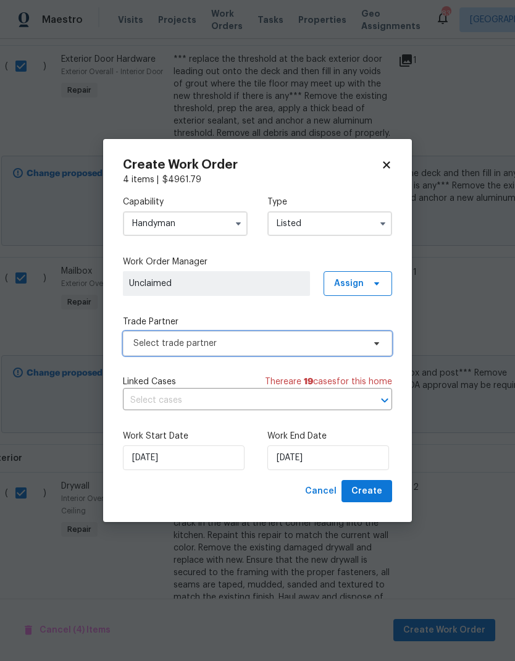
click at [377, 347] on icon at bounding box center [377, 344] width 10 height 10
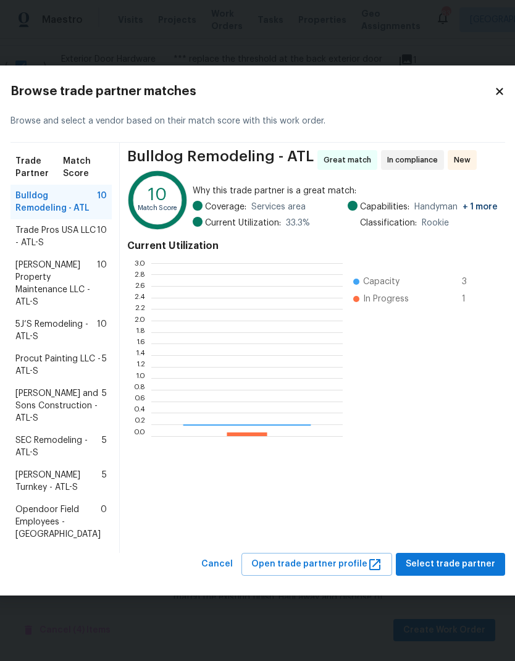
scroll to position [173, 192]
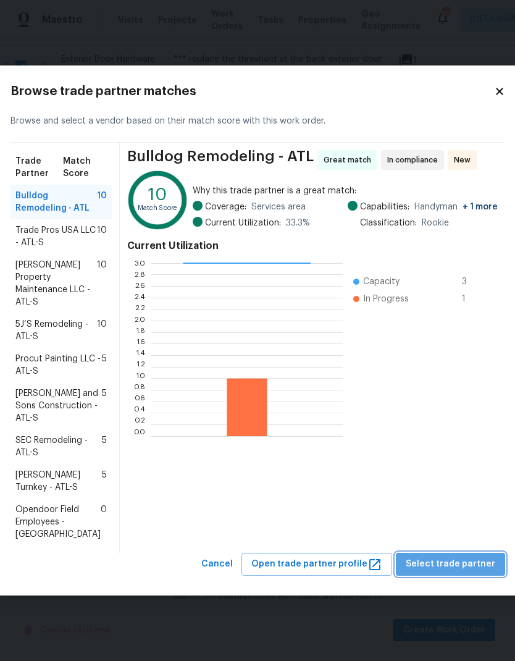
click at [479, 572] on span "Select trade partner" at bounding box center [451, 564] width 90 height 15
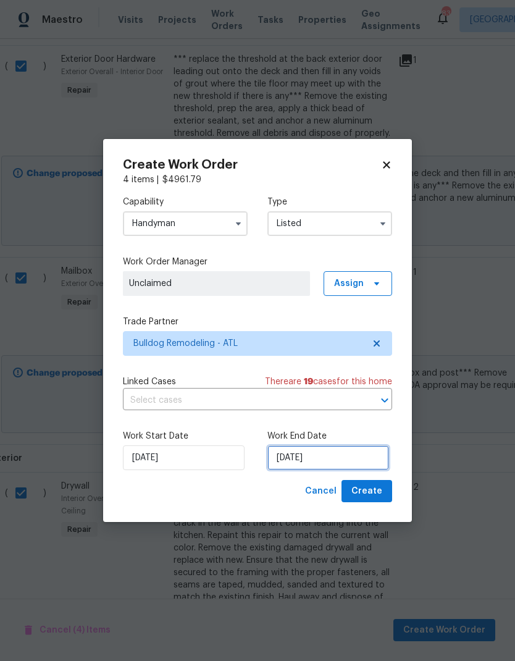
click at [351, 461] on input "[DATE]" at bounding box center [328, 457] width 122 height 25
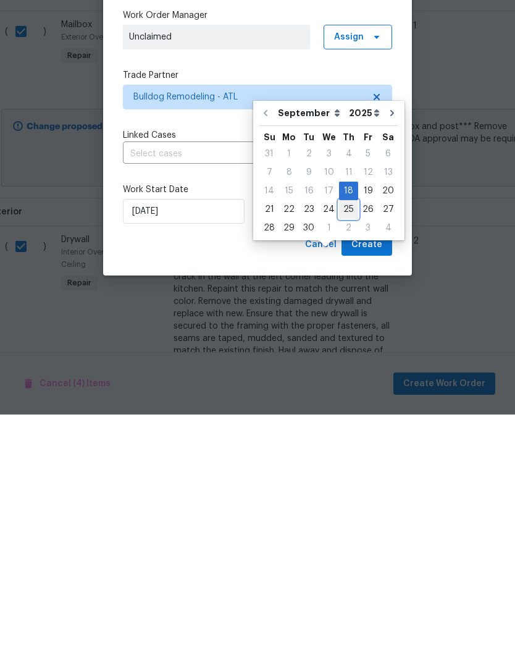
click at [350, 447] on div "25" at bounding box center [348, 455] width 19 height 17
type input "[DATE]"
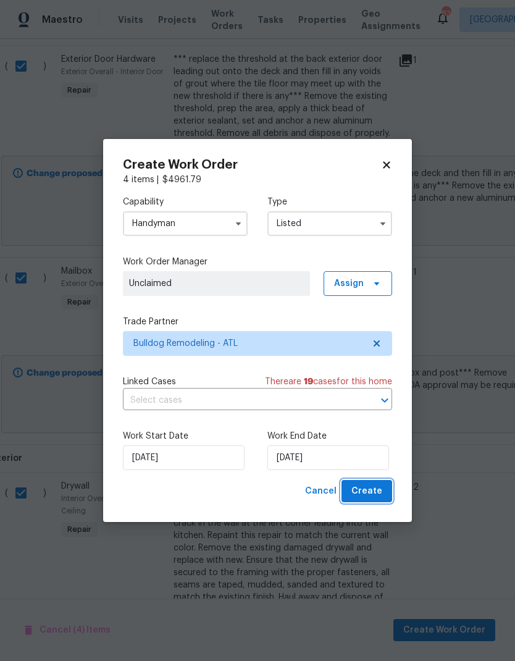
click at [376, 491] on span "Create" at bounding box center [366, 491] width 31 height 15
checkbox input "false"
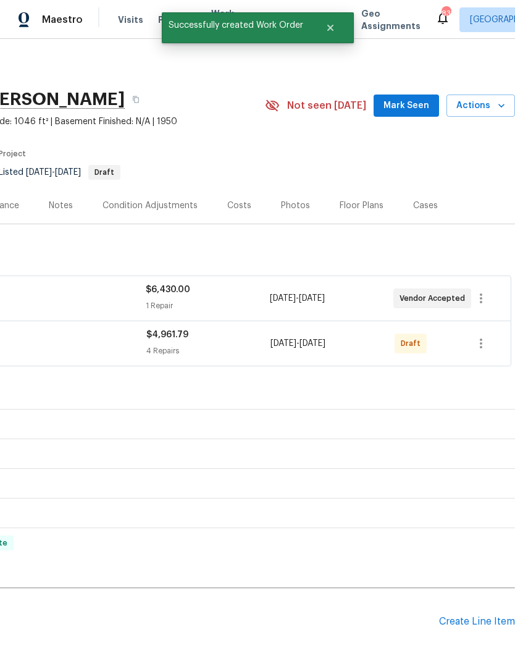
scroll to position [0, 183]
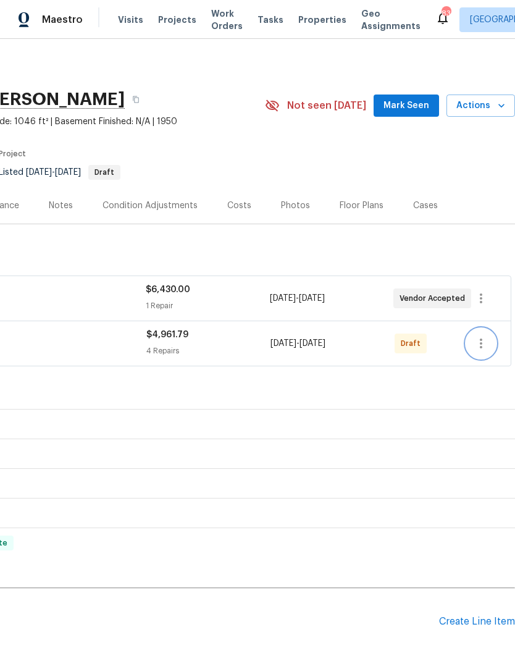
click at [482, 336] on icon "button" at bounding box center [481, 343] width 15 height 15
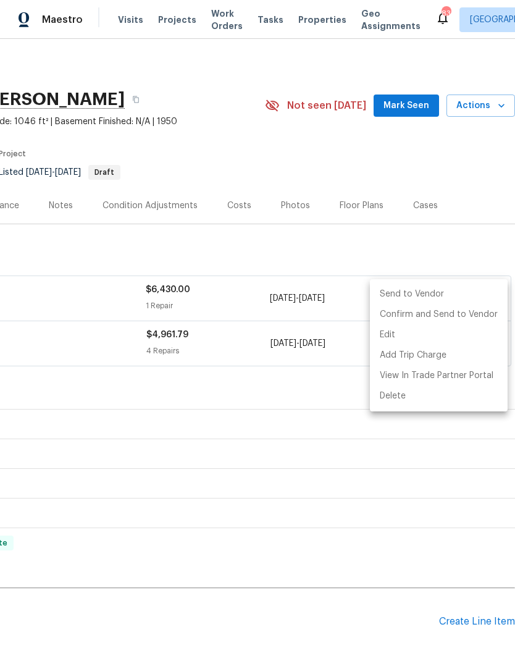
click at [438, 287] on li "Send to Vendor" at bounding box center [439, 294] width 138 height 20
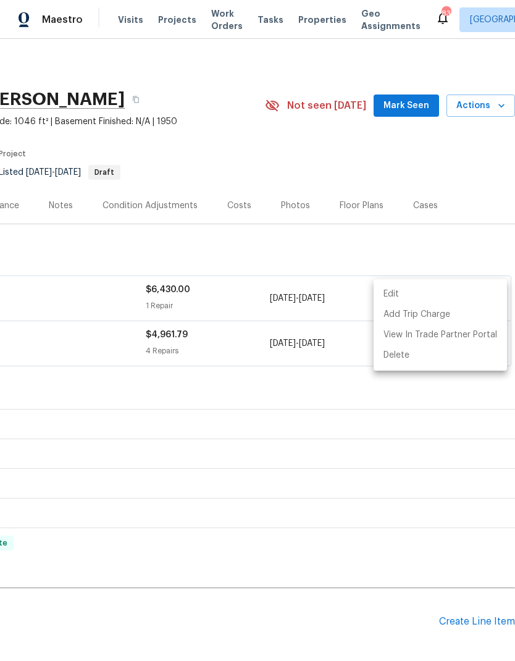
click at [344, 288] on div at bounding box center [257, 330] width 515 height 661
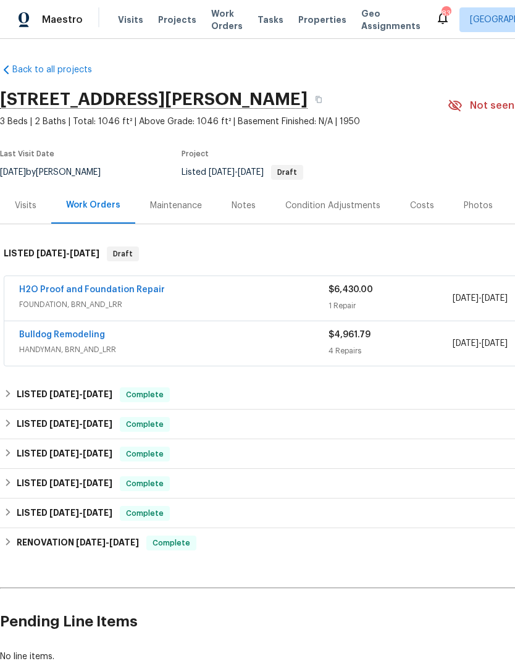
scroll to position [0, 0]
click at [93, 330] on link "Bulldog Remodeling" at bounding box center [62, 334] width 86 height 9
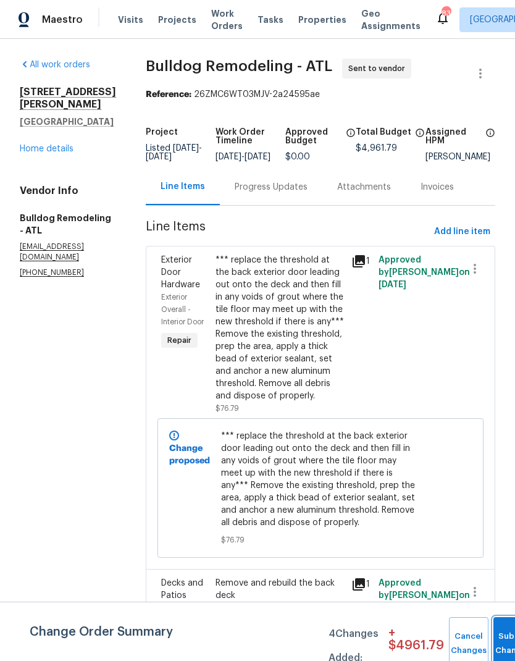
click at [503, 634] on button "Submit Changes" at bounding box center [514, 643] width 40 height 53
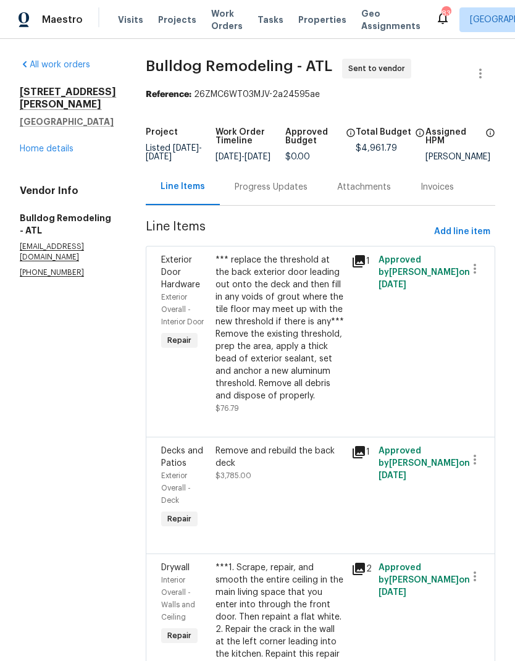
click at [56, 145] on link "Home details" at bounding box center [47, 149] width 54 height 9
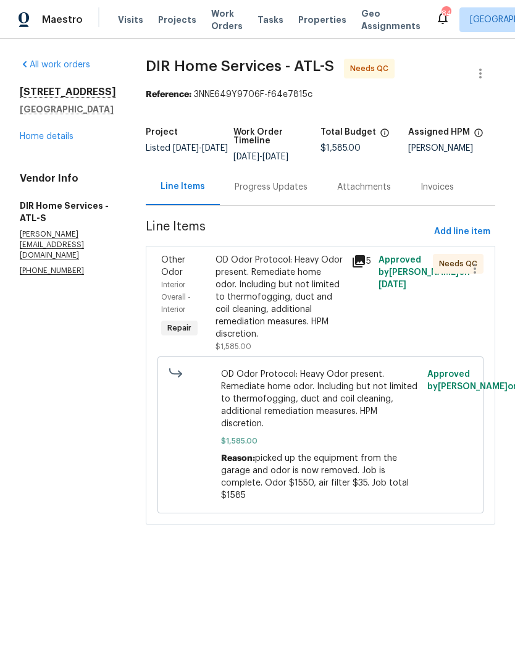
click at [288, 305] on div "OD Odor Protocol: Heavy Odor present. Remediate home odor. Including but not li…" at bounding box center [280, 297] width 128 height 86
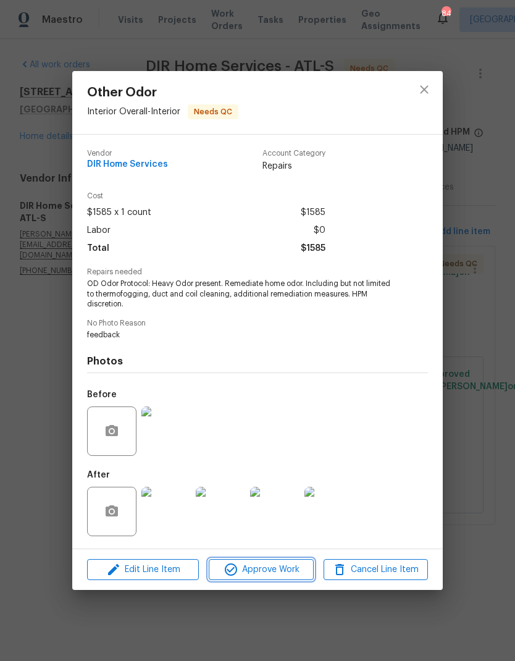
click at [280, 571] on span "Approve Work" at bounding box center [261, 569] width 97 height 15
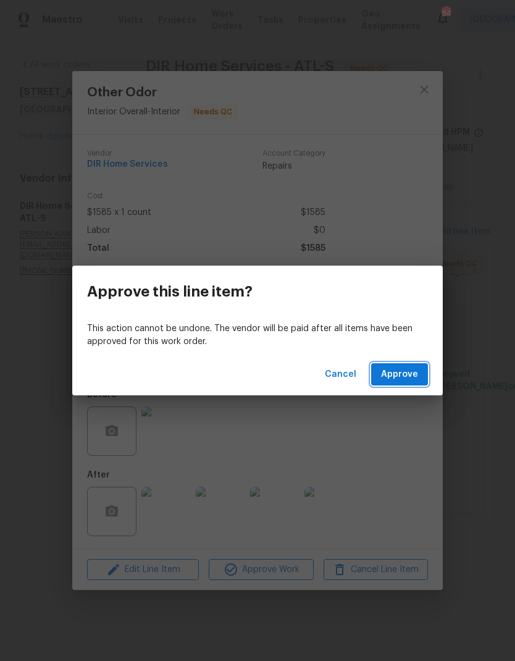
click at [415, 376] on span "Approve" at bounding box center [399, 374] width 37 height 15
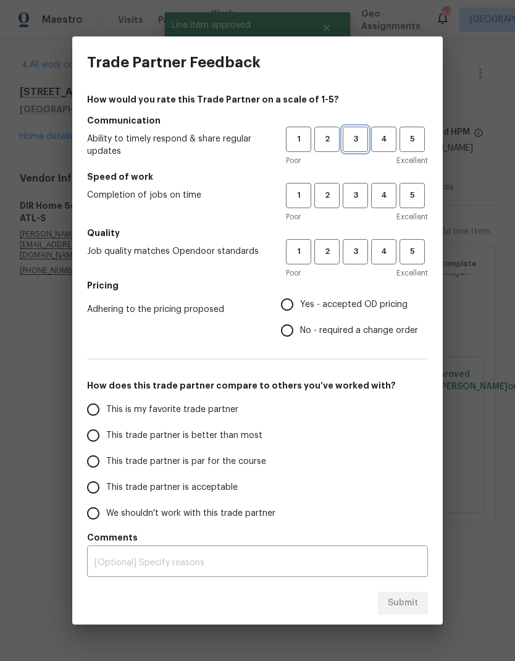
click at [358, 132] on button "3" at bounding box center [355, 139] width 25 height 25
click at [351, 183] on button "3" at bounding box center [355, 195] width 25 height 25
click at [354, 241] on button "3" at bounding box center [355, 251] width 25 height 25
click at [288, 330] on input "No - required a change order" at bounding box center [287, 331] width 26 height 26
radio input "true"
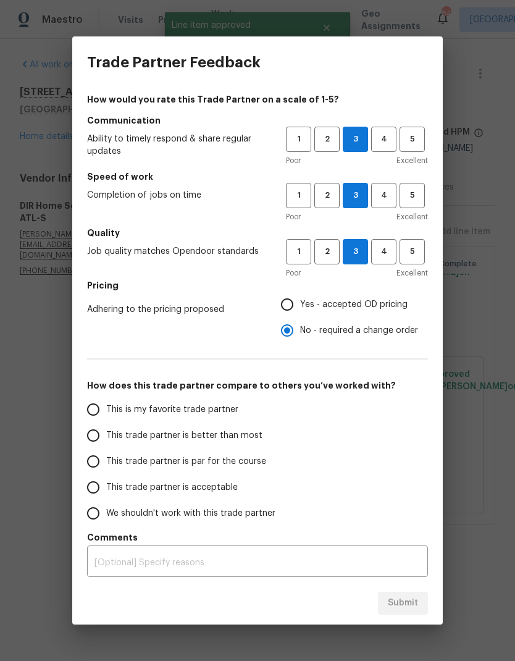
click at [90, 461] on input "This trade partner is par for the course" at bounding box center [93, 461] width 26 height 26
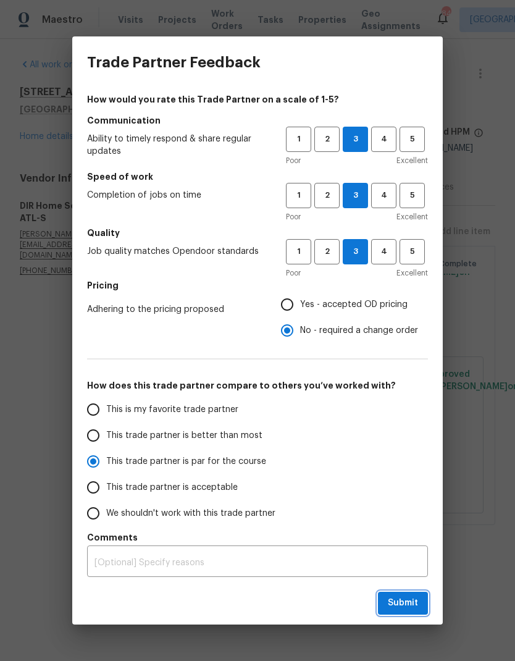
click at [411, 596] on span "Submit" at bounding box center [403, 603] width 30 height 15
radio input "true"
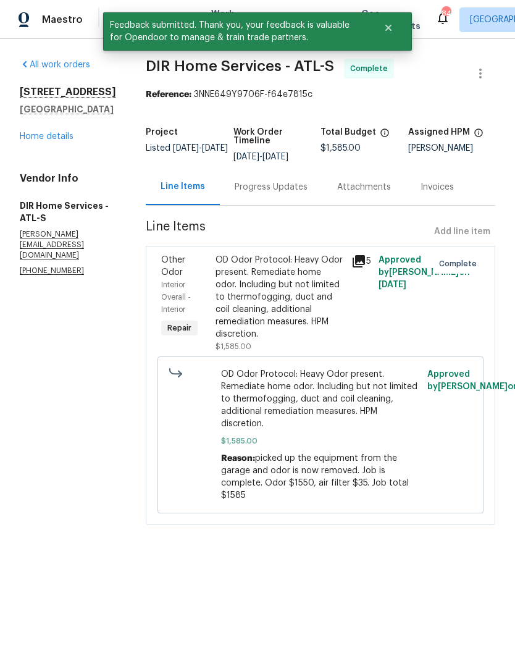
click at [63, 140] on link "Home details" at bounding box center [47, 136] width 54 height 9
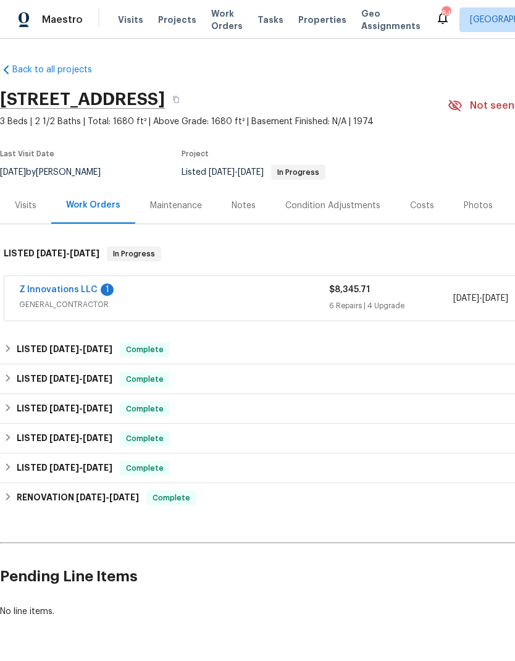
click at [74, 288] on link "Z Innovations LLC" at bounding box center [58, 289] width 78 height 9
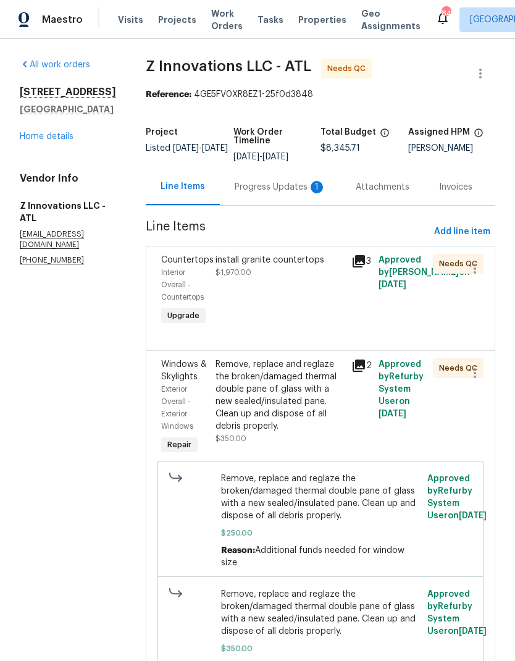
click at [282, 183] on div "Progress Updates 1" at bounding box center [280, 187] width 91 height 12
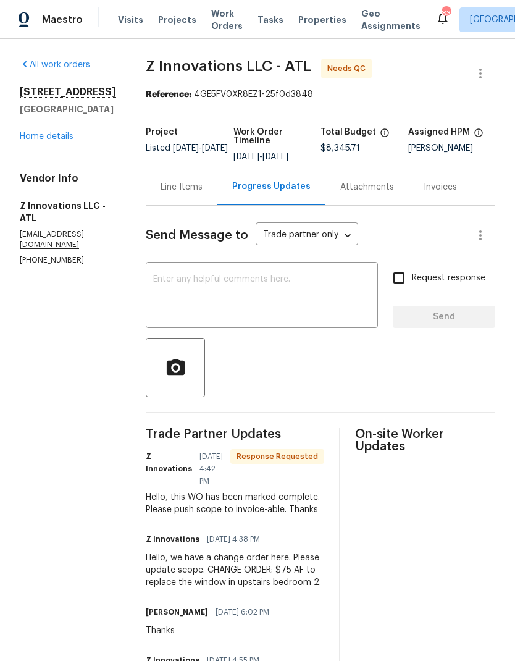
click at [188, 185] on div "Line Items" at bounding box center [182, 187] width 42 height 12
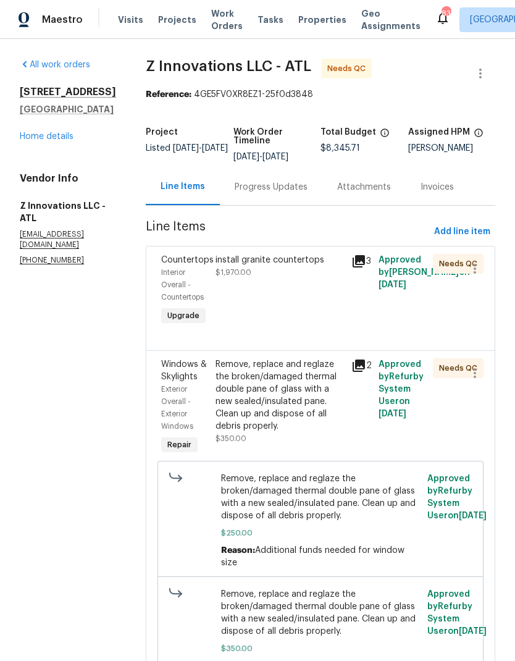
click at [274, 259] on div "install granite countertops" at bounding box center [280, 260] width 128 height 12
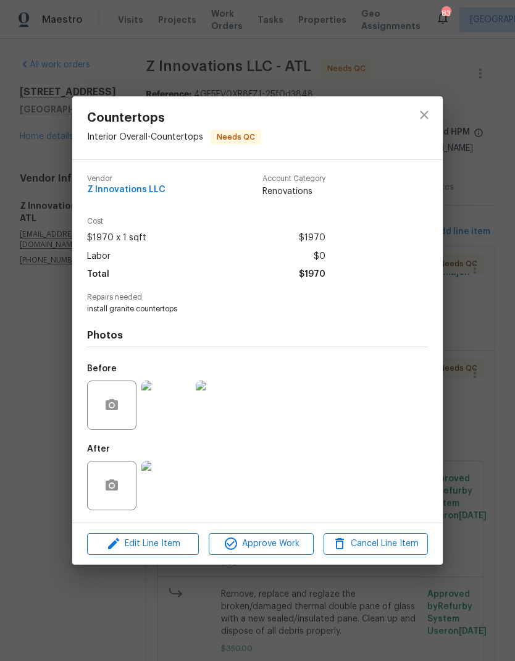
click at [177, 482] on img at bounding box center [165, 485] width 49 height 49
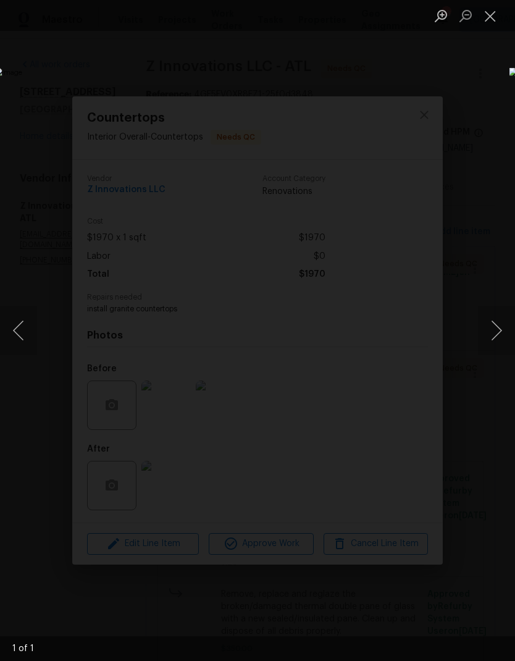
click at [493, 12] on button "Close lightbox" at bounding box center [490, 16] width 25 height 22
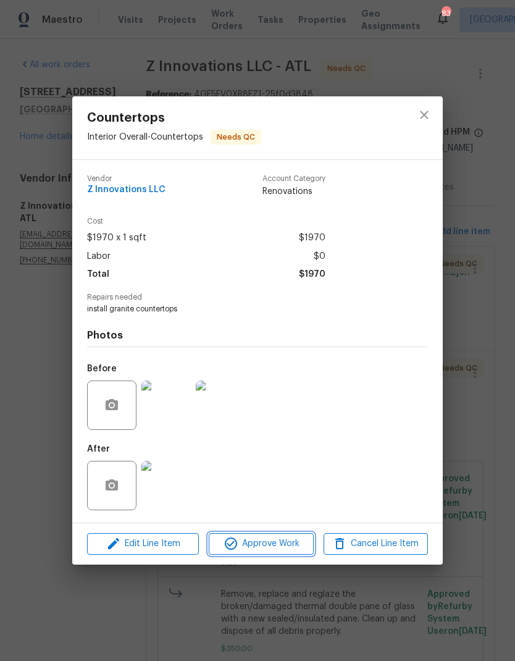
click at [287, 553] on button "Approve Work" at bounding box center [261, 544] width 104 height 22
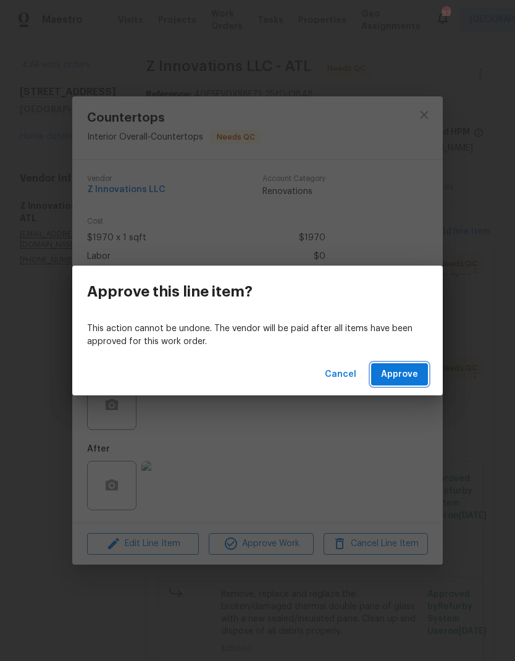
click at [403, 376] on span "Approve" at bounding box center [399, 374] width 37 height 15
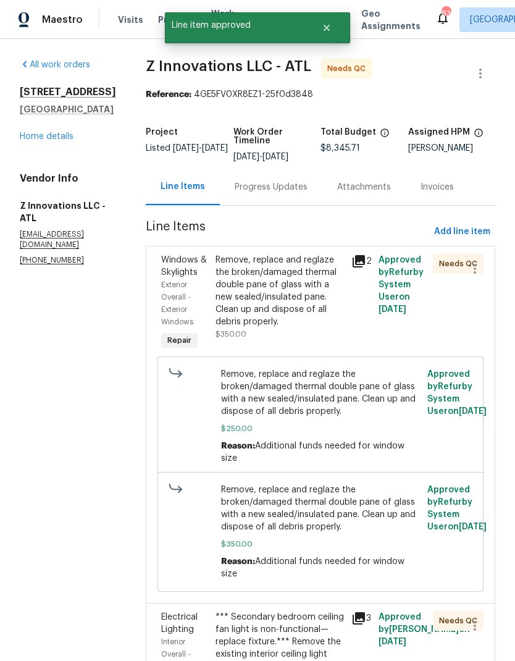
click at [310, 288] on div "Remove, replace and reglaze the broken/damaged thermal double pane of glass wit…" at bounding box center [280, 291] width 128 height 74
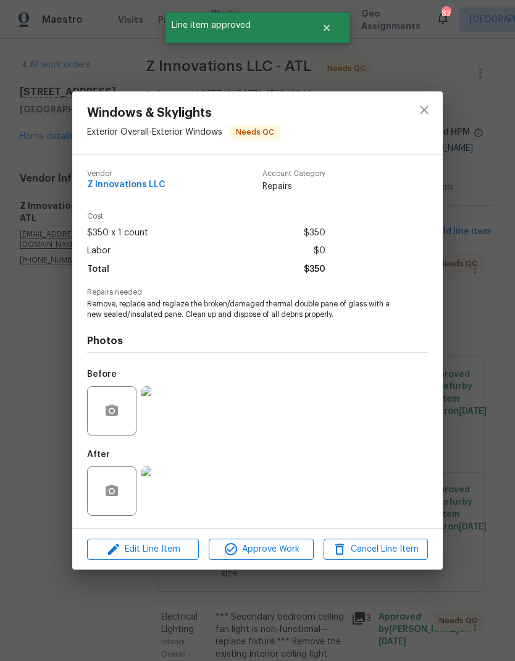
click at [172, 493] on img at bounding box center [165, 490] width 49 height 49
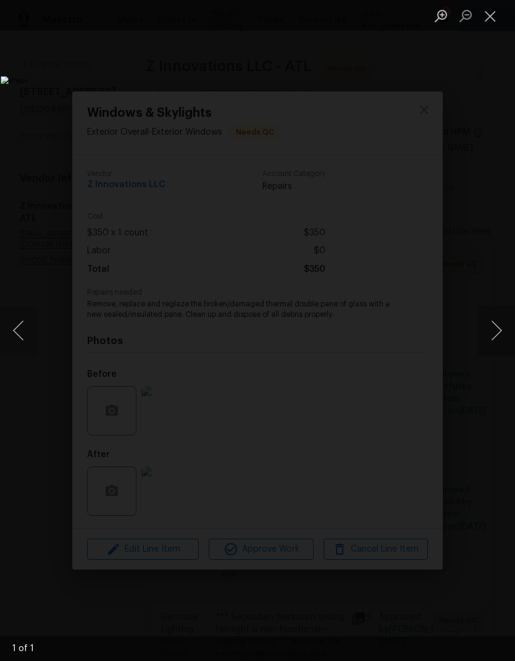
click at [490, 19] on button "Close lightbox" at bounding box center [490, 16] width 25 height 22
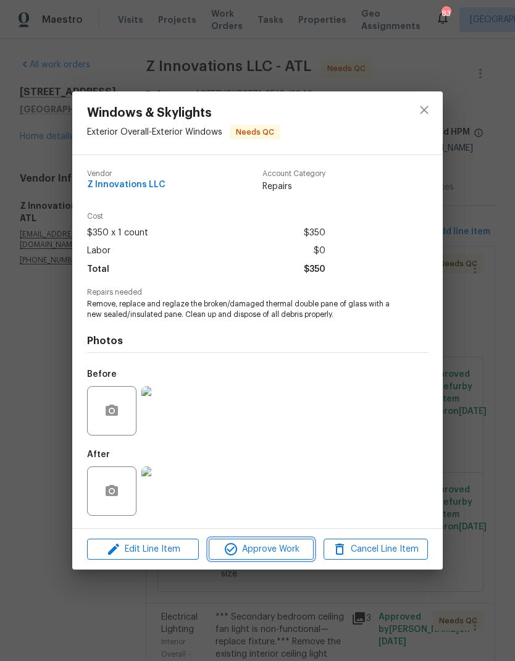
click at [288, 549] on span "Approve Work" at bounding box center [261, 549] width 97 height 15
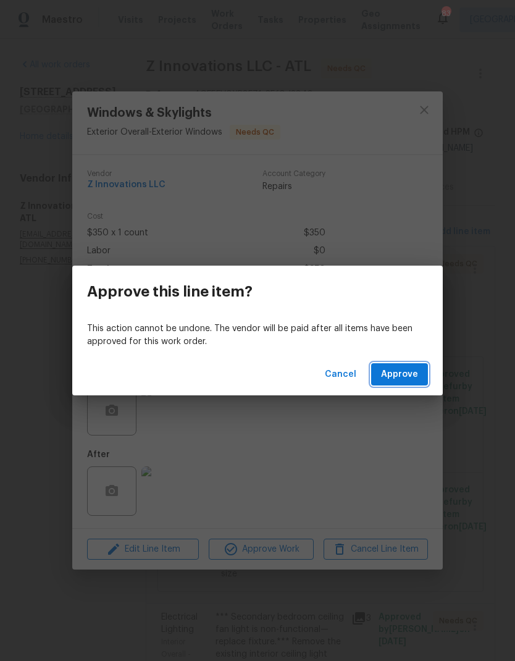
click at [402, 376] on span "Approve" at bounding box center [399, 374] width 37 height 15
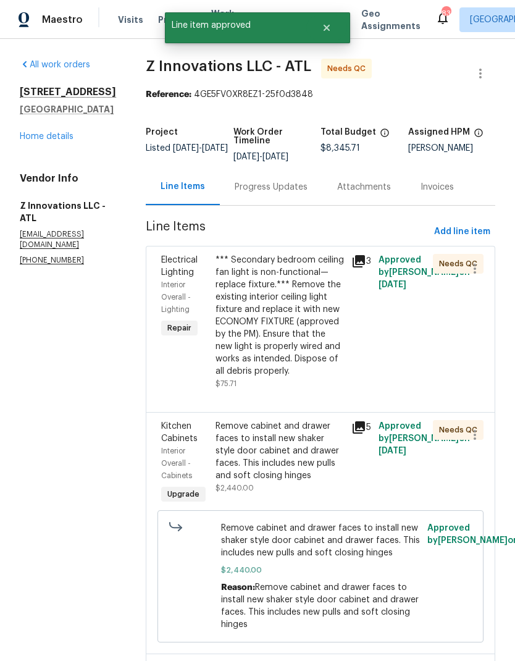
click at [291, 334] on div "*** Secondary bedroom ceiling fan light is non-functional—replace fixture.*** R…" at bounding box center [280, 316] width 128 height 124
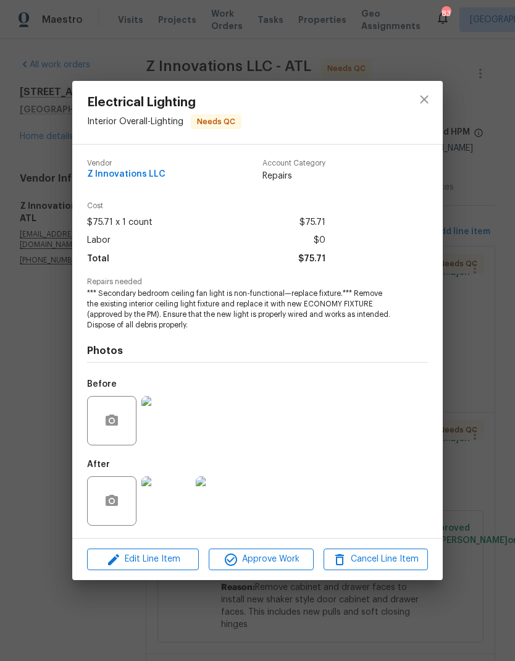
click at [176, 505] on img at bounding box center [165, 500] width 49 height 49
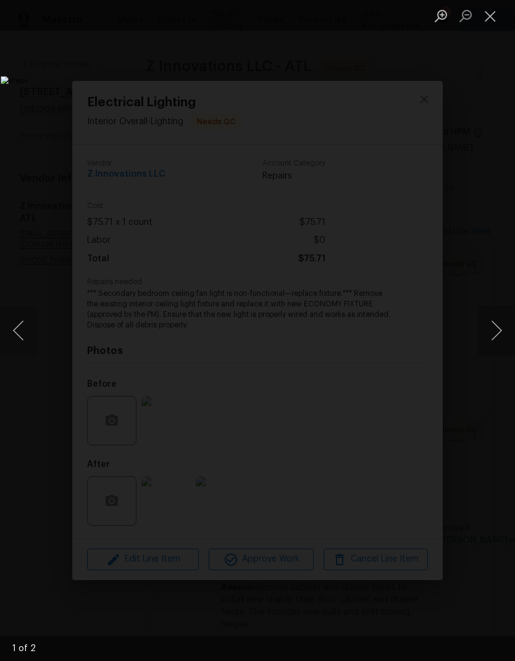
click at [495, 328] on button "Next image" at bounding box center [496, 330] width 37 height 49
click at [493, 18] on button "Close lightbox" at bounding box center [490, 16] width 25 height 22
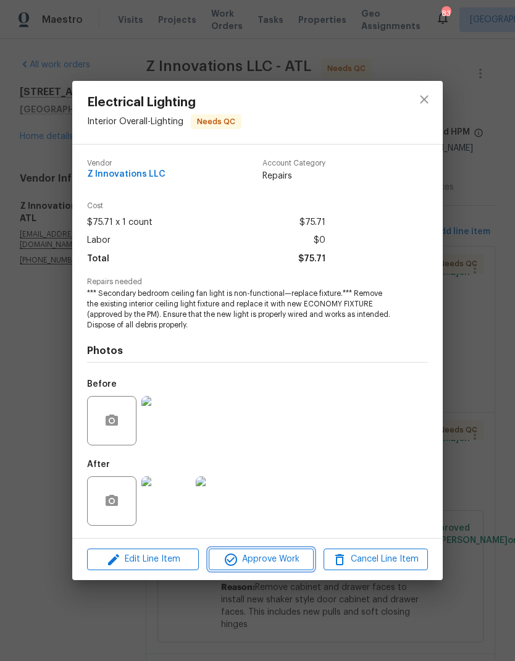
click at [290, 562] on span "Approve Work" at bounding box center [261, 559] width 97 height 15
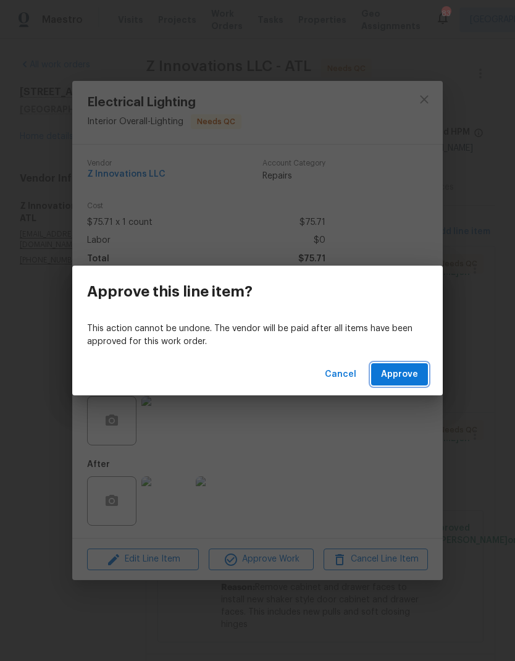
click at [415, 376] on span "Approve" at bounding box center [399, 374] width 37 height 15
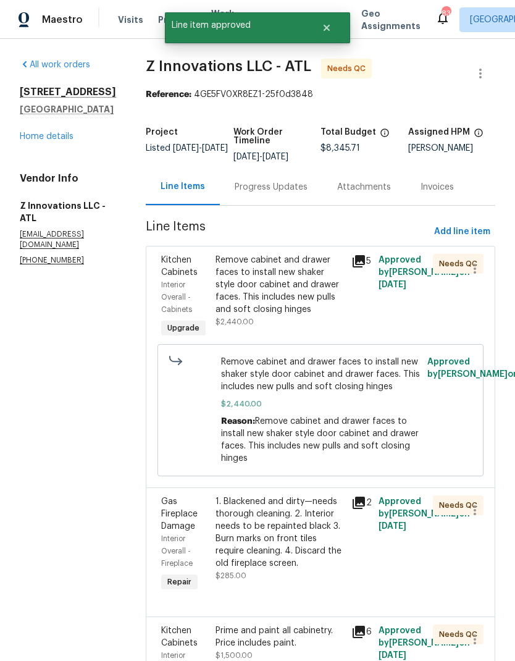
click at [322, 280] on div "Remove cabinet and drawer faces to install new shaker style door cabinet and dr…" at bounding box center [280, 285] width 128 height 62
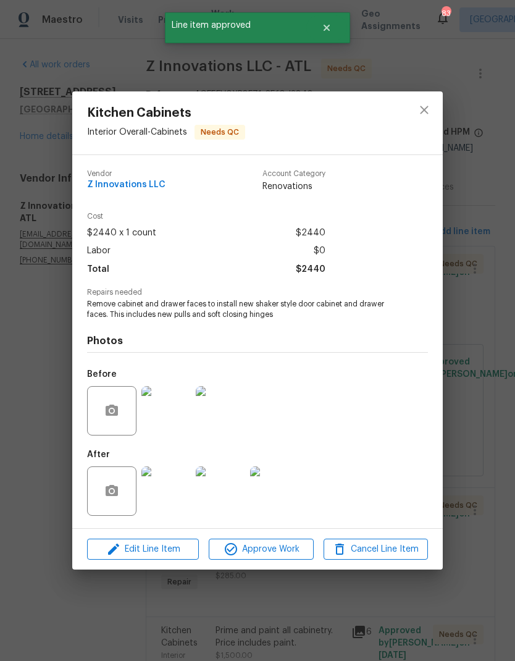
click at [170, 497] on img at bounding box center [165, 490] width 49 height 49
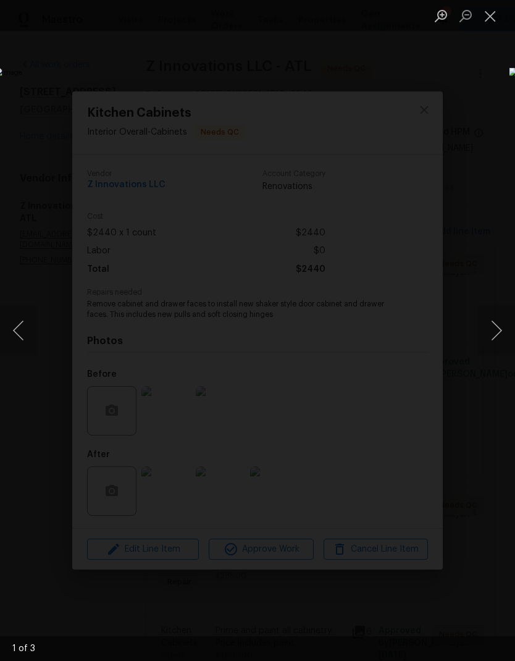
click at [499, 333] on button "Next image" at bounding box center [496, 330] width 37 height 49
click at [501, 333] on button "Next image" at bounding box center [496, 330] width 37 height 49
click at [500, 332] on button "Next image" at bounding box center [496, 330] width 37 height 49
click at [489, 19] on button "Close lightbox" at bounding box center [490, 16] width 25 height 22
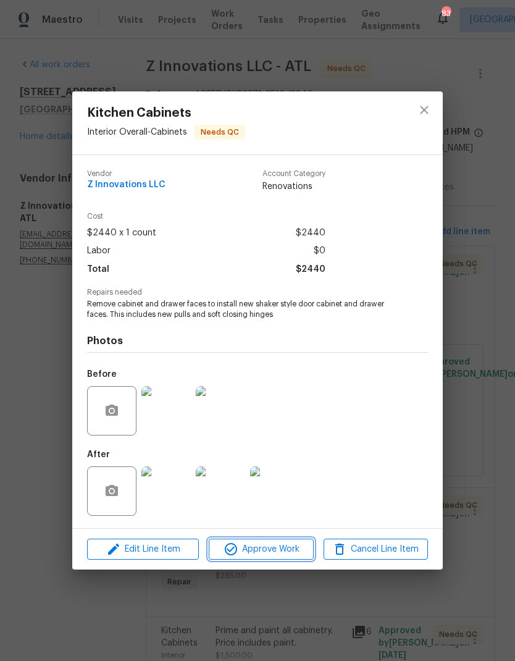
click at [286, 559] on button "Approve Work" at bounding box center [261, 550] width 104 height 22
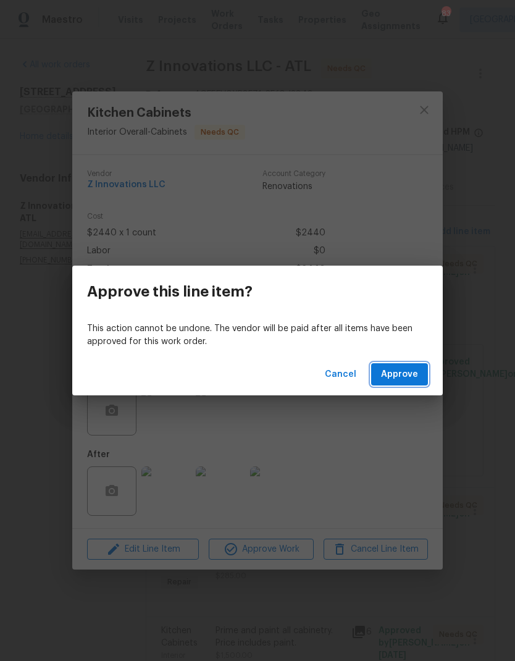
click at [419, 379] on button "Approve" at bounding box center [399, 374] width 57 height 23
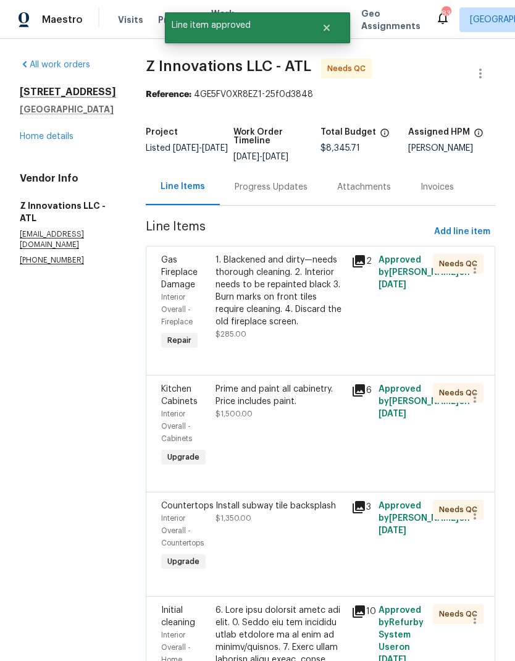
click at [301, 296] on div "1. Blackened and dirty—needs thorough cleaning. 2. Interior needs to be repaint…" at bounding box center [280, 291] width 128 height 74
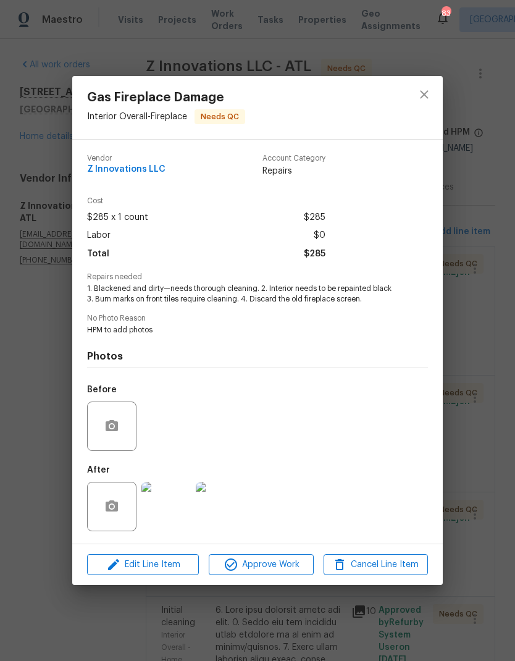
click at [297, 564] on span "Approve Work" at bounding box center [261, 564] width 97 height 15
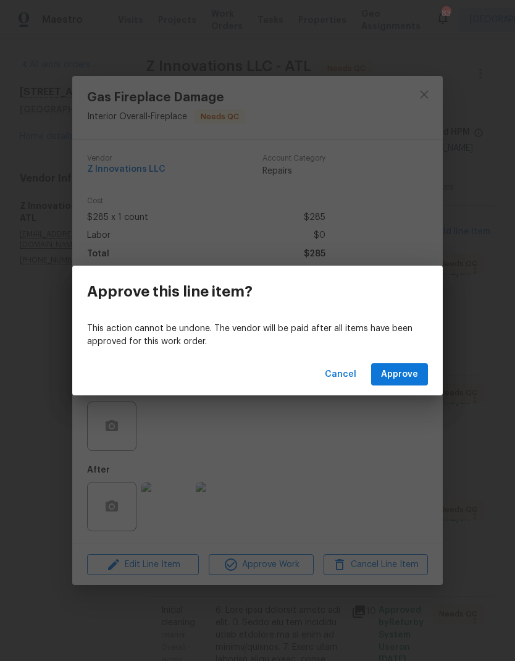
click at [414, 379] on span "Approve" at bounding box center [399, 374] width 37 height 15
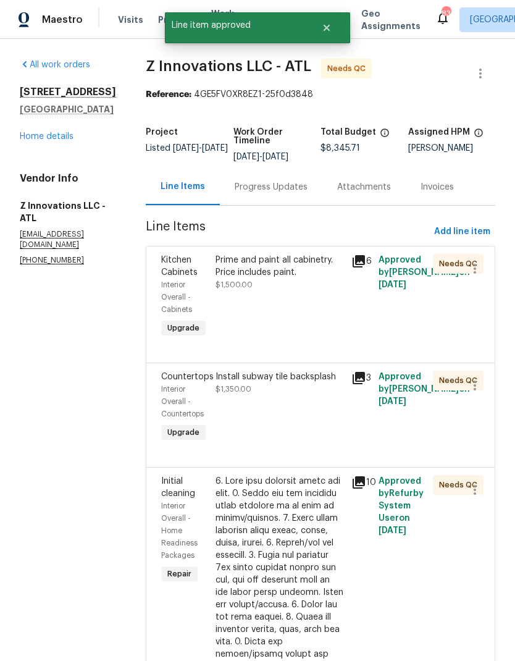
click at [284, 268] on div "Prime and paint all cabinetry. Price includes paint." at bounding box center [280, 266] width 128 height 25
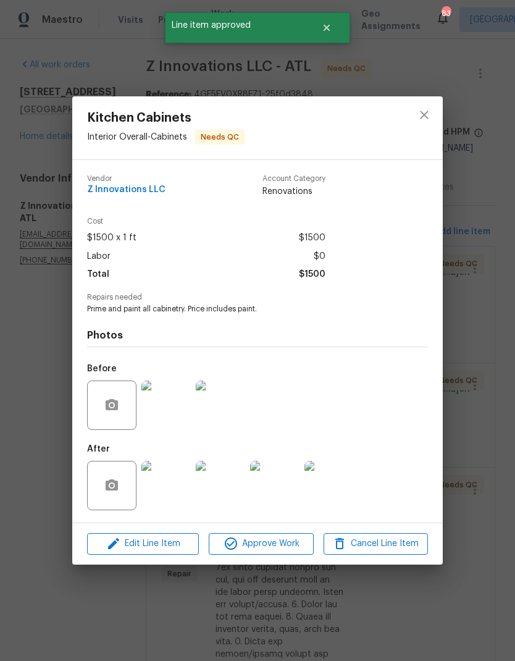
click at [288, 547] on span "Approve Work" at bounding box center [261, 543] width 97 height 15
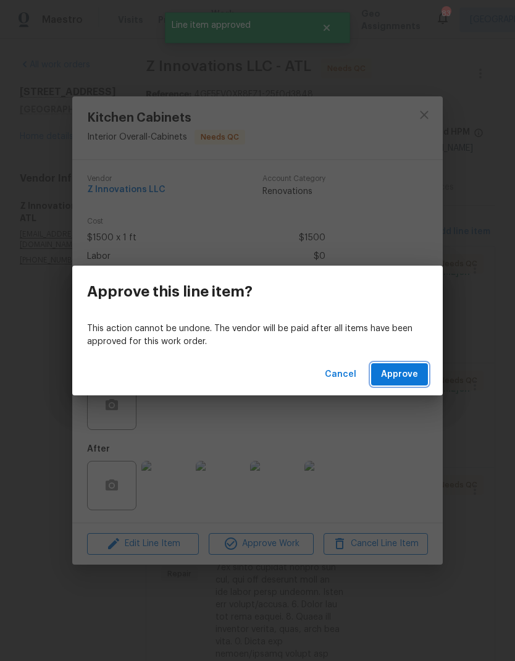
click at [416, 376] on span "Approve" at bounding box center [399, 374] width 37 height 15
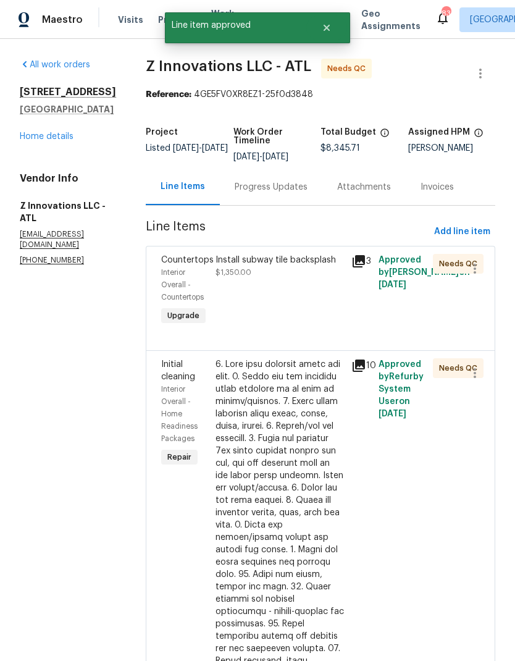
click at [298, 261] on div "Install subway tile backsplash" at bounding box center [280, 260] width 128 height 12
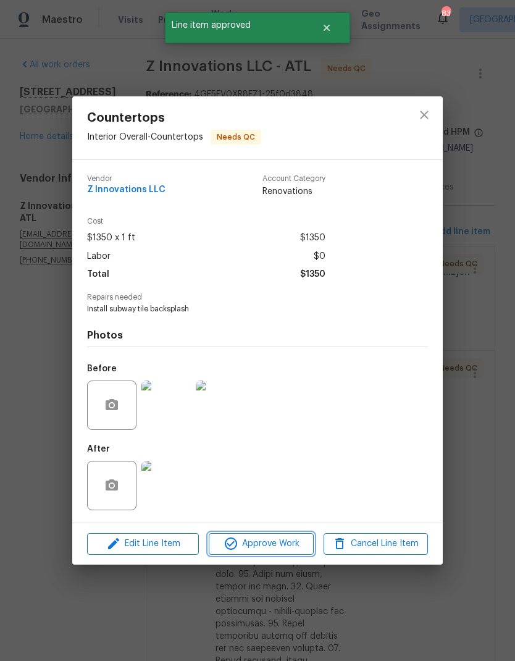
click at [294, 544] on span "Approve Work" at bounding box center [261, 543] width 97 height 15
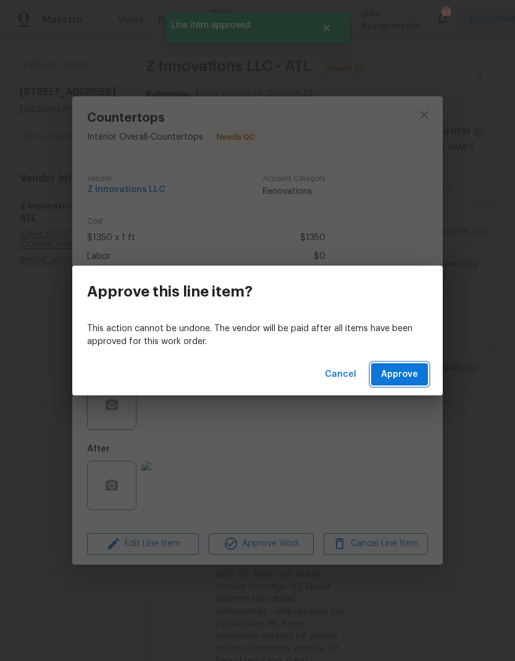
click at [415, 378] on span "Approve" at bounding box center [399, 374] width 37 height 15
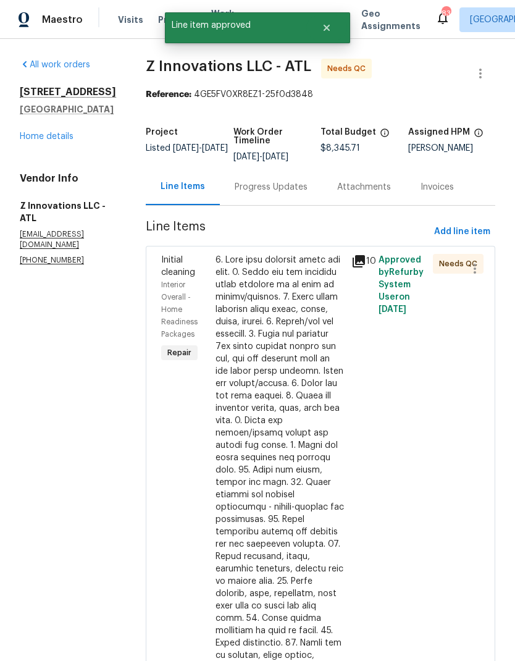
click at [291, 343] on div at bounding box center [280, 550] width 128 height 593
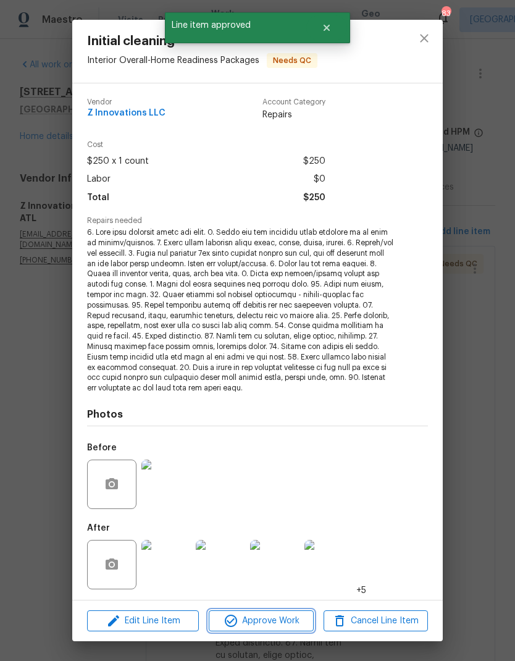
click at [281, 619] on span "Approve Work" at bounding box center [261, 620] width 97 height 15
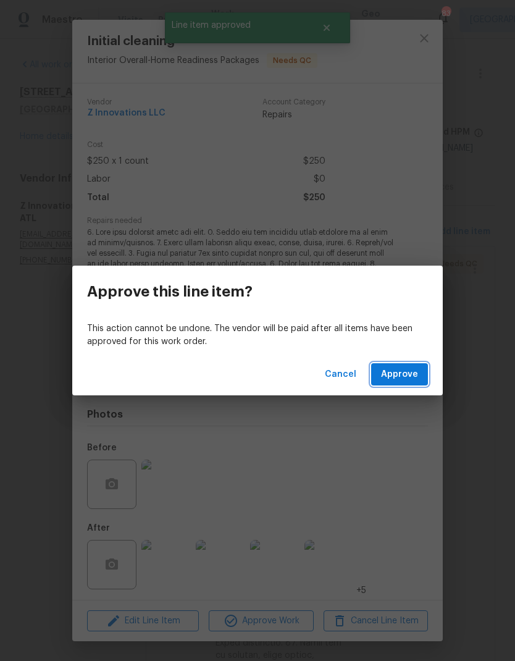
click at [419, 376] on button "Approve" at bounding box center [399, 374] width 57 height 23
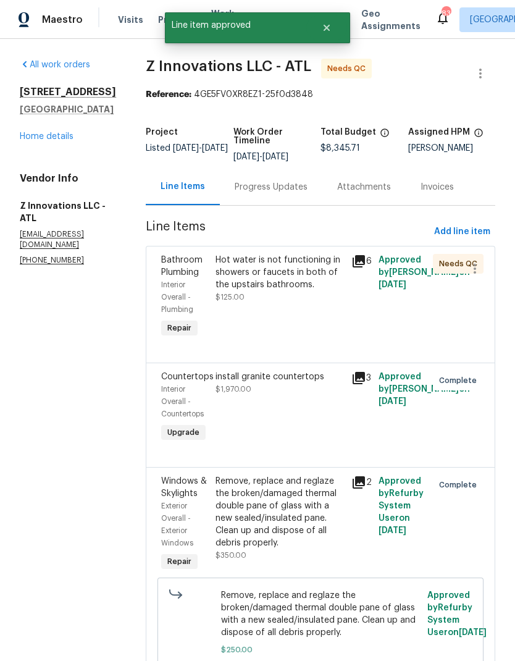
click at [296, 275] on div "Hot water is not functioning in showers or faucets in both of the upstairs bath…" at bounding box center [280, 272] width 128 height 37
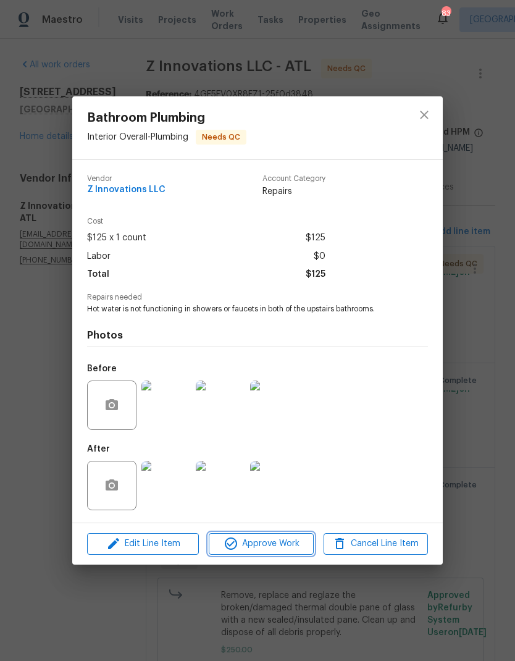
click at [291, 548] on span "Approve Work" at bounding box center [261, 543] width 97 height 15
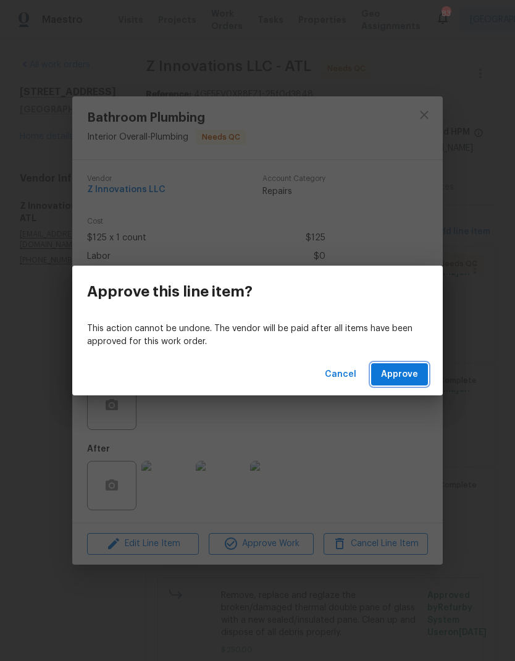
click at [411, 374] on span "Approve" at bounding box center [399, 374] width 37 height 15
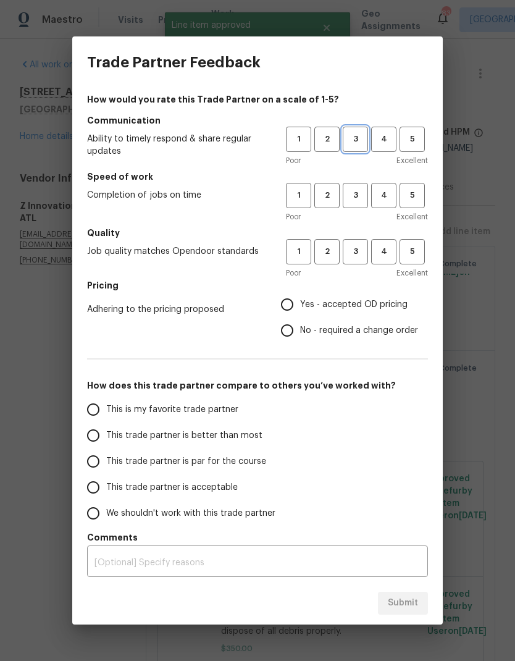
click at [361, 130] on button "3" at bounding box center [355, 139] width 25 height 25
click at [360, 186] on button "3" at bounding box center [355, 195] width 25 height 25
click at [356, 240] on button "3" at bounding box center [355, 251] width 25 height 25
click at [292, 329] on input "No - required a change order" at bounding box center [287, 331] width 26 height 26
radio input "true"
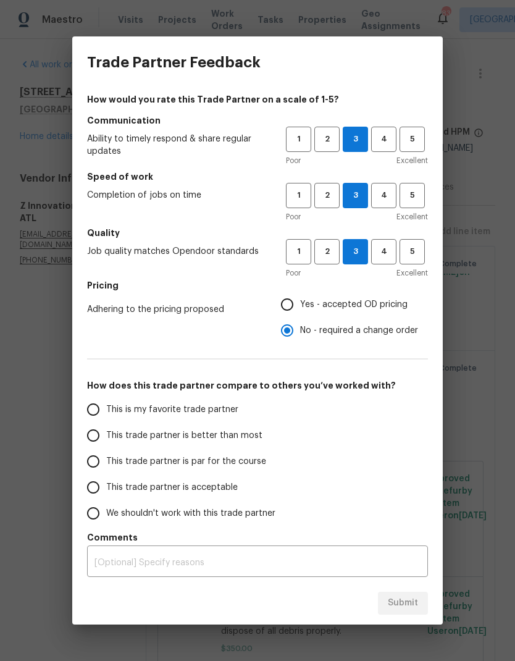
click at [96, 458] on input "This trade partner is par for the course" at bounding box center [93, 461] width 26 height 26
click at [418, 603] on span "Submit" at bounding box center [403, 603] width 30 height 15
radio input "true"
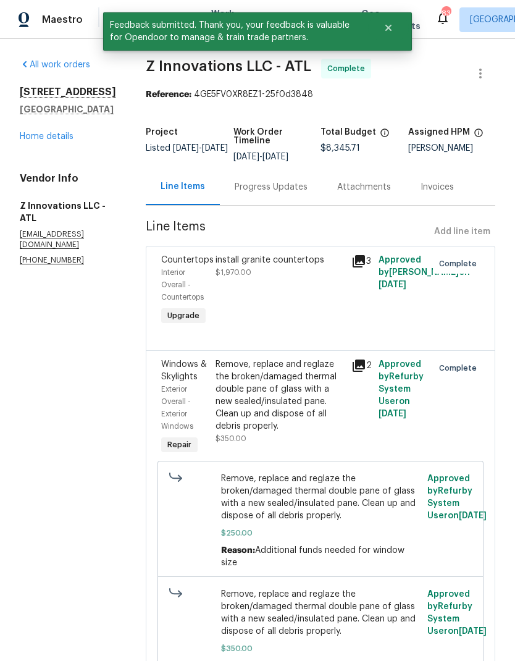
click at [62, 141] on link "Home details" at bounding box center [47, 136] width 54 height 9
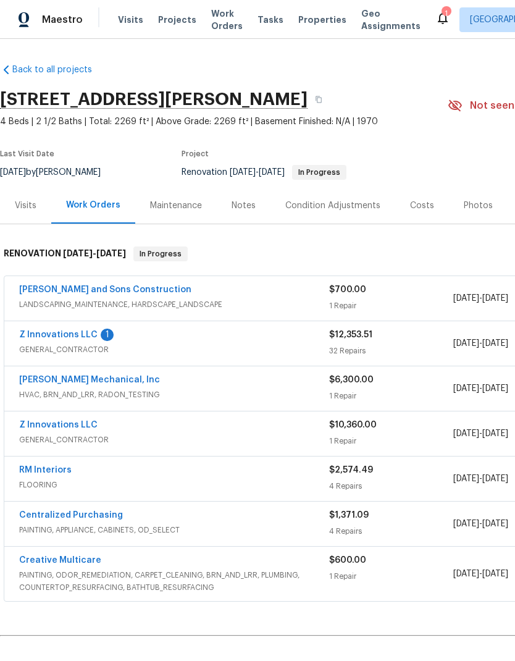
click at [78, 334] on link "Z Innovations LLC" at bounding box center [58, 334] width 78 height 9
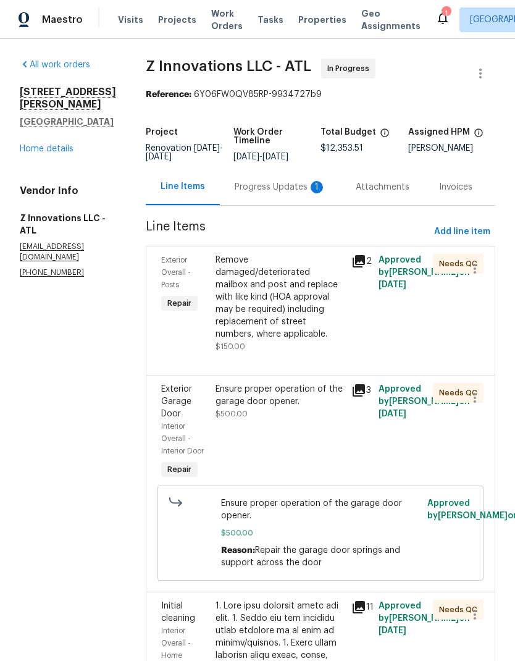
click at [282, 184] on div "Progress Updates 1" at bounding box center [280, 187] width 91 height 12
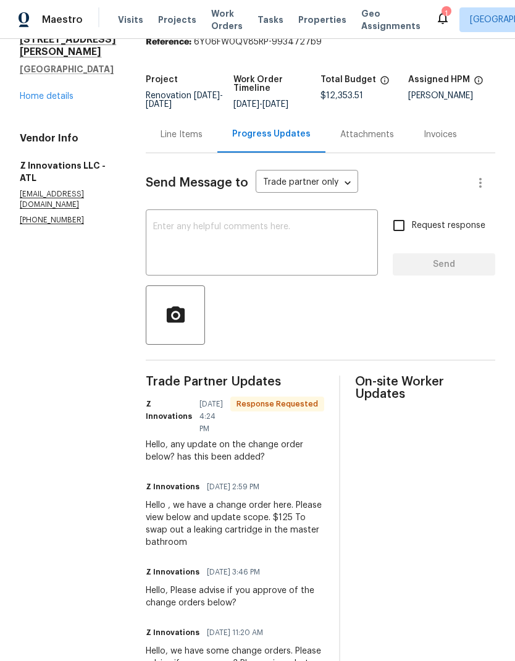
scroll to position [46, 0]
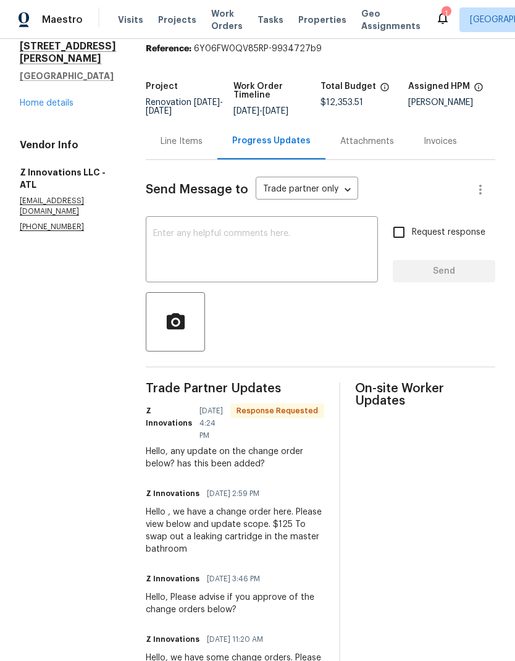
click at [184, 136] on div "Line Items" at bounding box center [182, 141] width 42 height 12
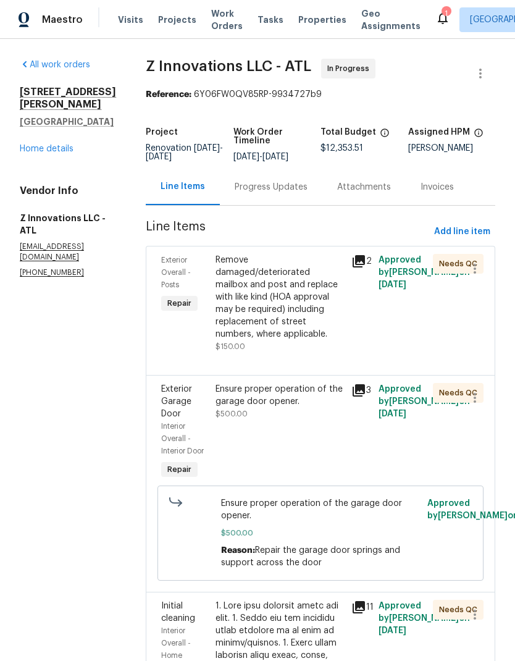
click at [271, 186] on div "Progress Updates" at bounding box center [271, 187] width 73 height 12
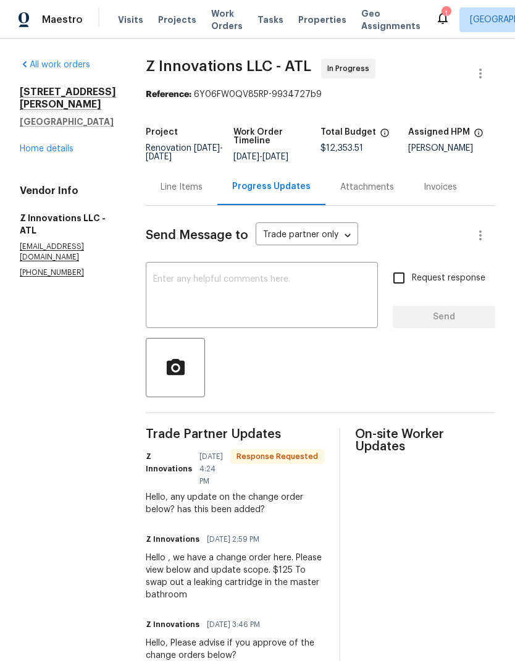
click at [235, 284] on textarea at bounding box center [261, 296] width 217 height 43
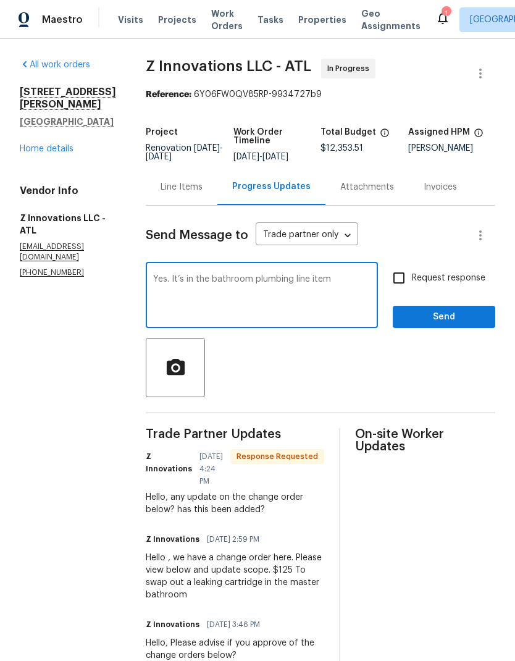
type textarea "Yes. It’s in the bathroom plumbing line item"
click at [173, 371] on circle "button" at bounding box center [176, 368] width 6 height 6
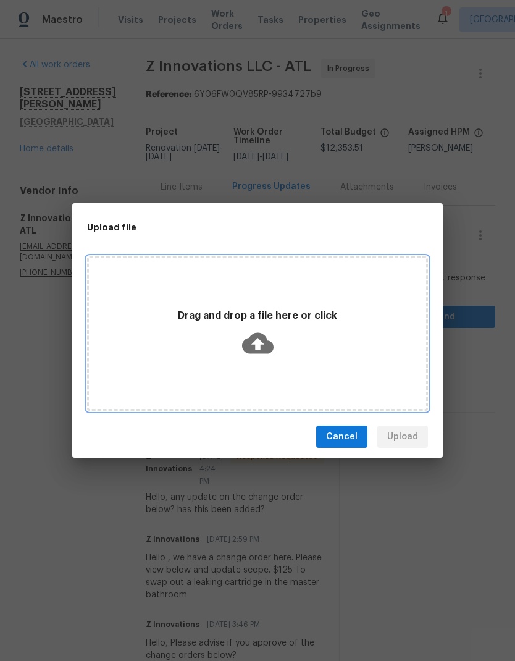
click at [261, 339] on icon at bounding box center [258, 343] width 32 height 21
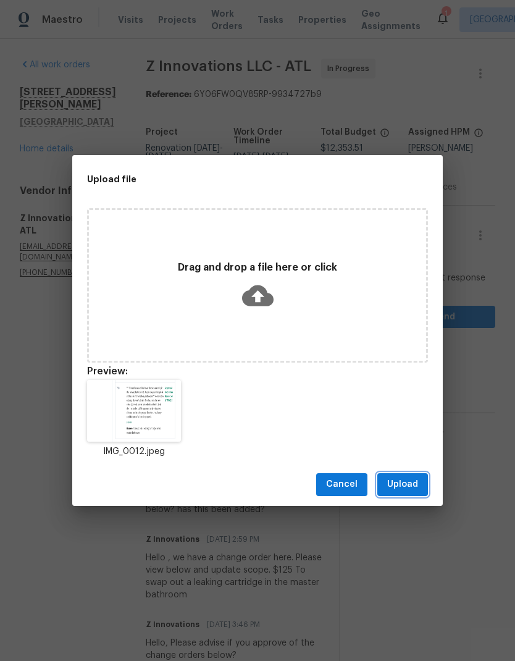
click at [415, 479] on span "Upload" at bounding box center [402, 484] width 31 height 15
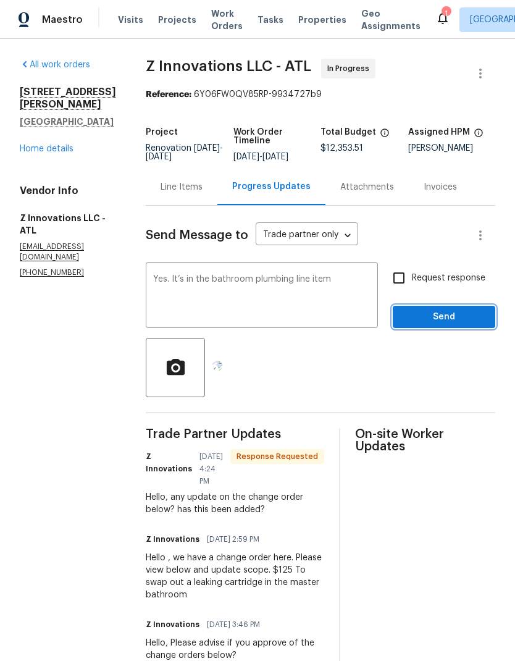
click at [440, 318] on span "Send" at bounding box center [444, 316] width 83 height 15
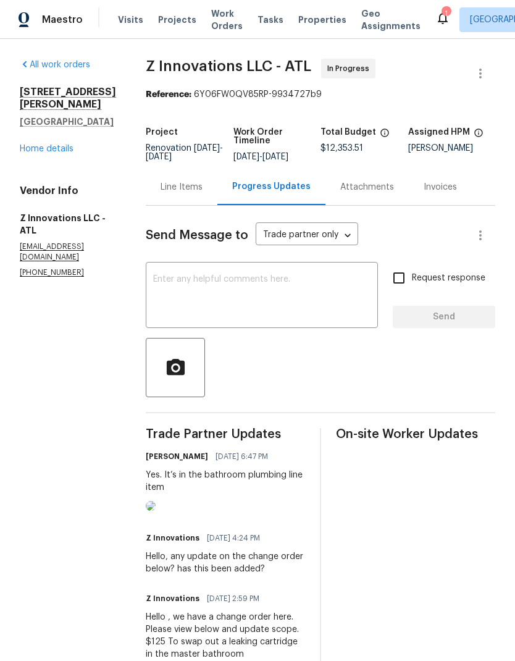
click at [179, 190] on div "Line Items" at bounding box center [182, 187] width 42 height 12
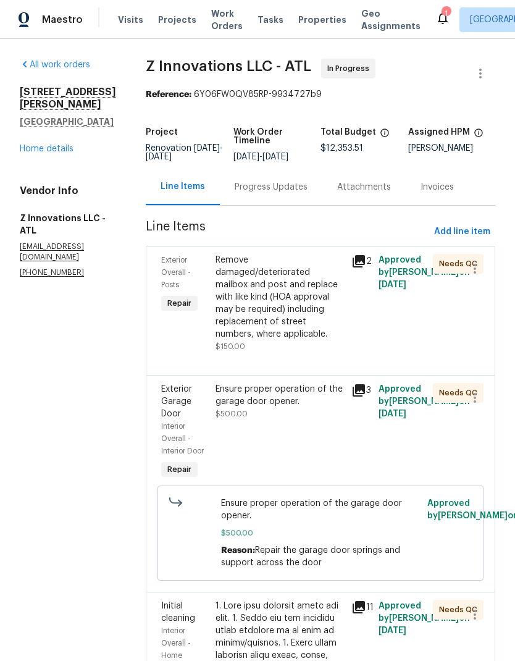
click at [60, 145] on link "Home details" at bounding box center [47, 149] width 54 height 9
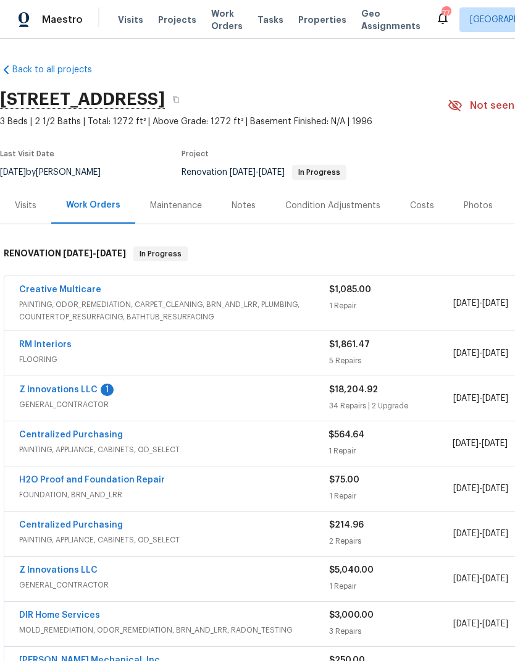
click at [76, 385] on link "Z Innovations LLC" at bounding box center [58, 389] width 78 height 9
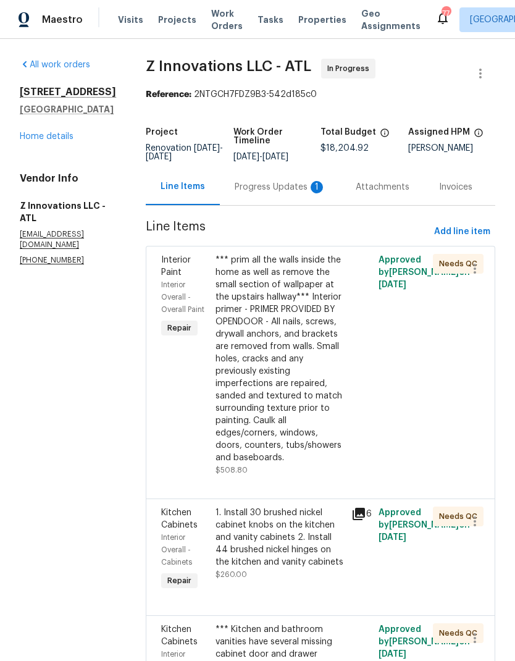
click at [282, 179] on div "Progress Updates 1" at bounding box center [280, 187] width 121 height 36
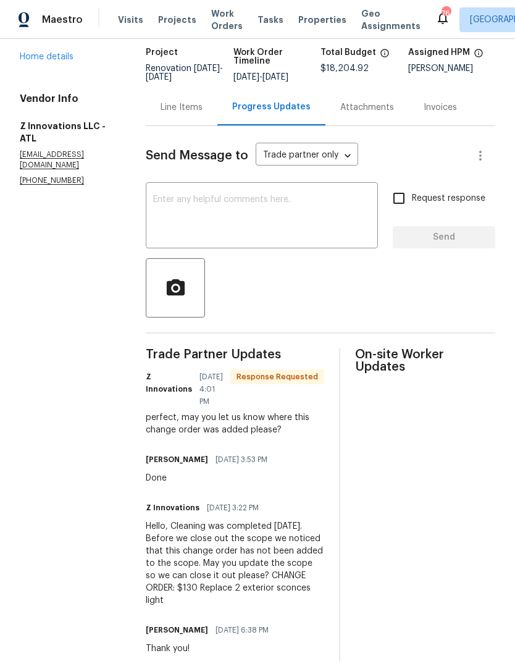
scroll to position [67, 0]
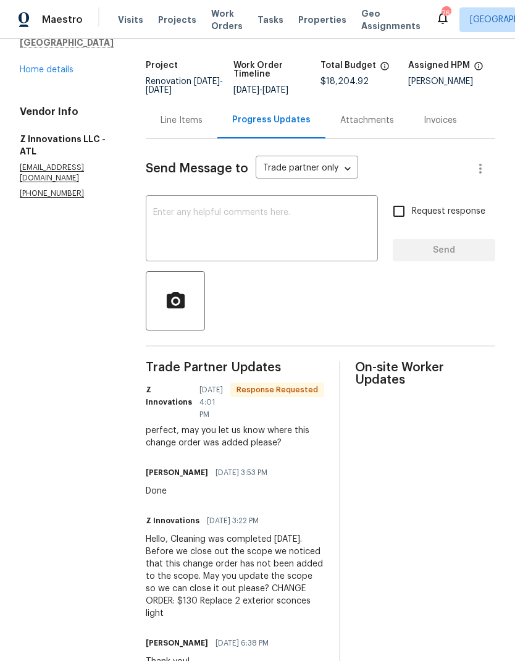
click at [180, 121] on div "Line Items" at bounding box center [182, 120] width 42 height 12
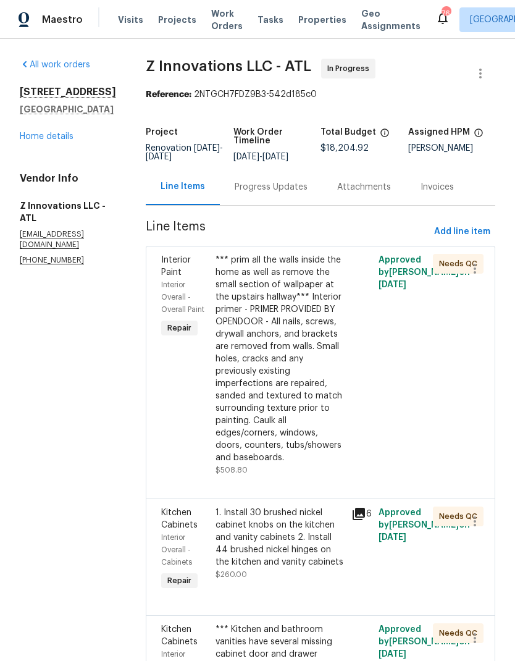
click at [277, 183] on div "Progress Updates" at bounding box center [271, 187] width 73 height 12
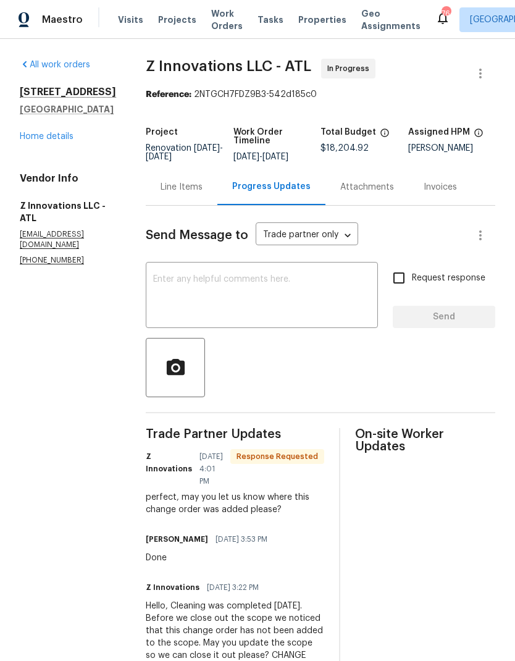
click at [251, 279] on textarea at bounding box center [261, 296] width 217 height 43
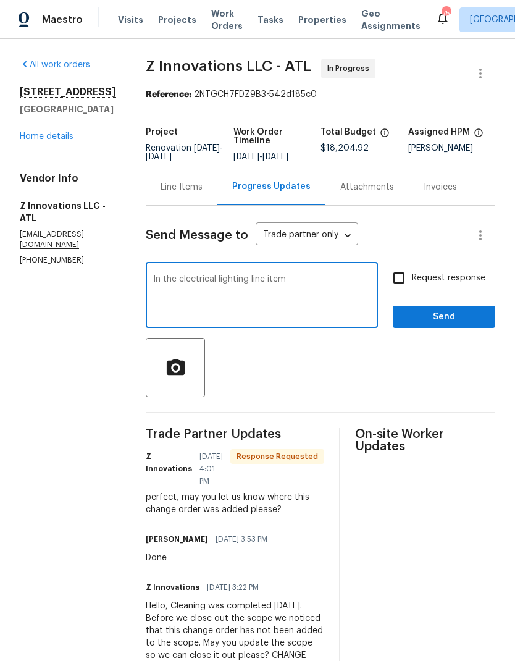
type textarea "In the electrical lighting line item"
click at [176, 369] on icon "button" at bounding box center [175, 366] width 18 height 16
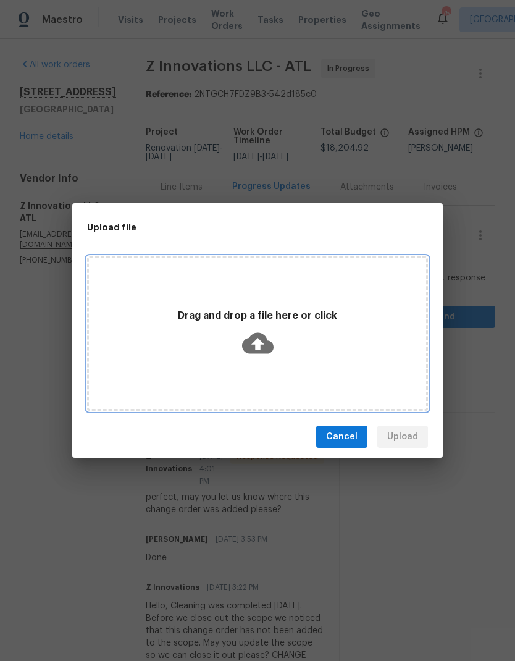
click at [261, 346] on icon at bounding box center [258, 343] width 32 height 21
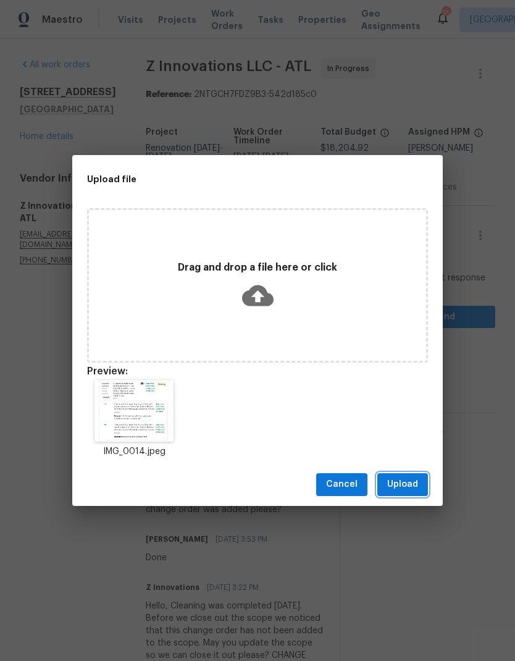
click at [419, 484] on button "Upload" at bounding box center [402, 484] width 51 height 23
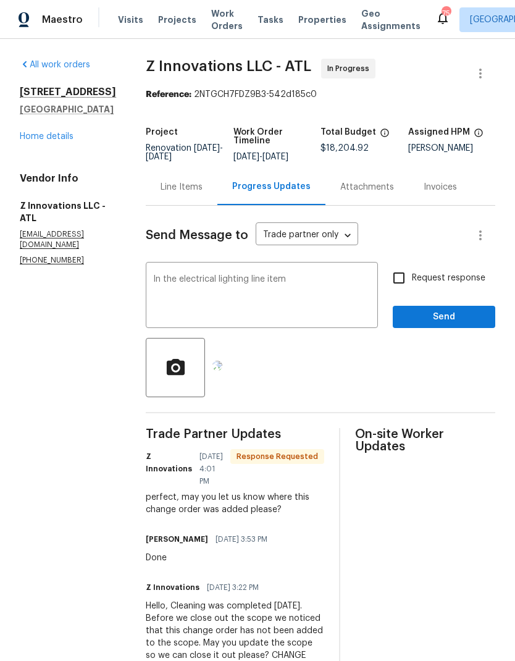
click at [403, 274] on input "Request response" at bounding box center [399, 278] width 26 height 26
checkbox input "true"
click at [441, 318] on span "Send" at bounding box center [444, 316] width 83 height 15
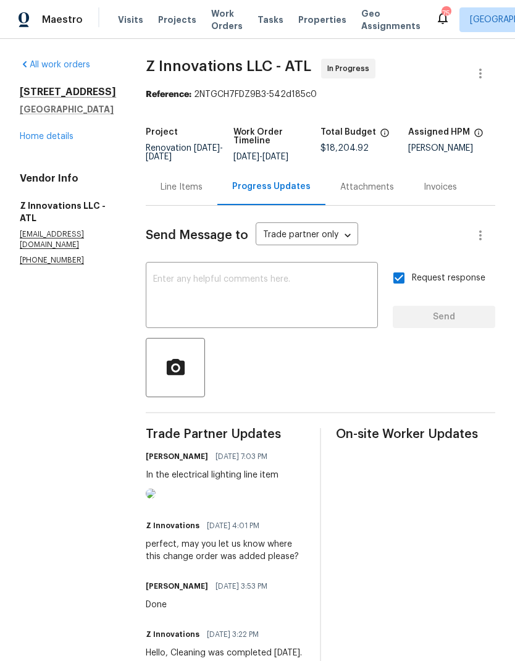
click at [56, 141] on link "Home details" at bounding box center [47, 136] width 54 height 9
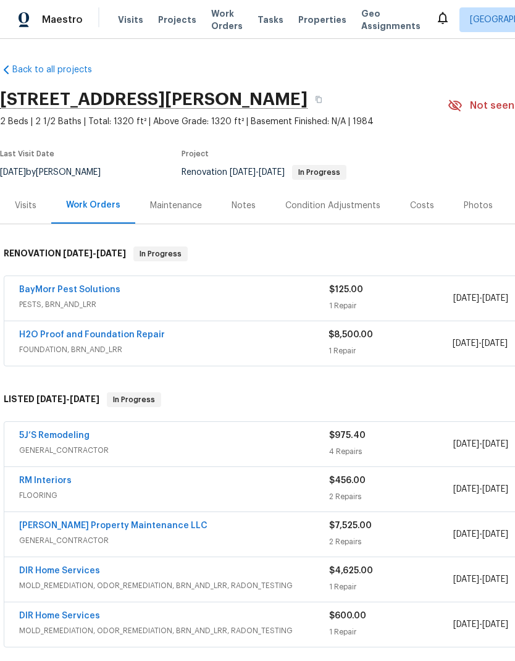
scroll to position [11, 0]
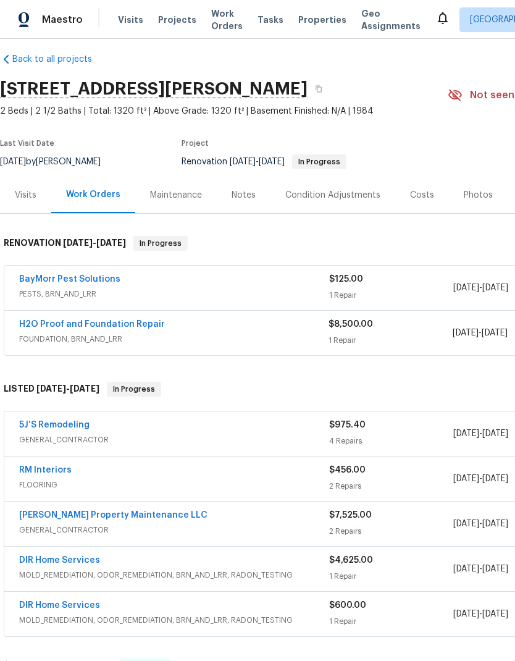
click at [146, 324] on link "H2O Proof and Foundation Repair" at bounding box center [92, 324] width 146 height 9
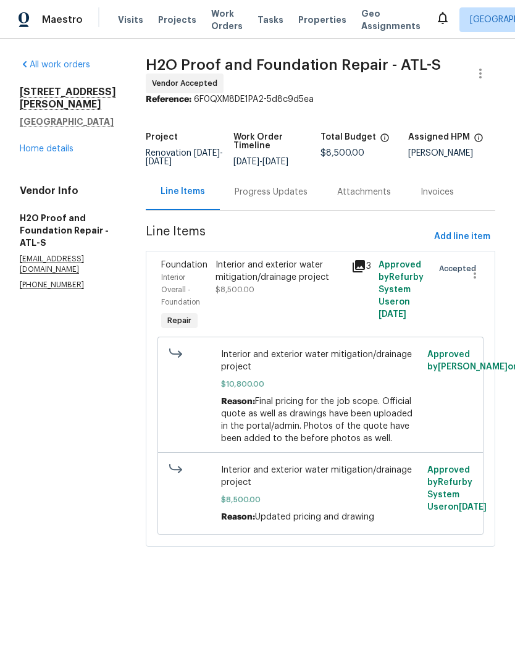
click at [261, 190] on div "Progress Updates" at bounding box center [271, 192] width 73 height 12
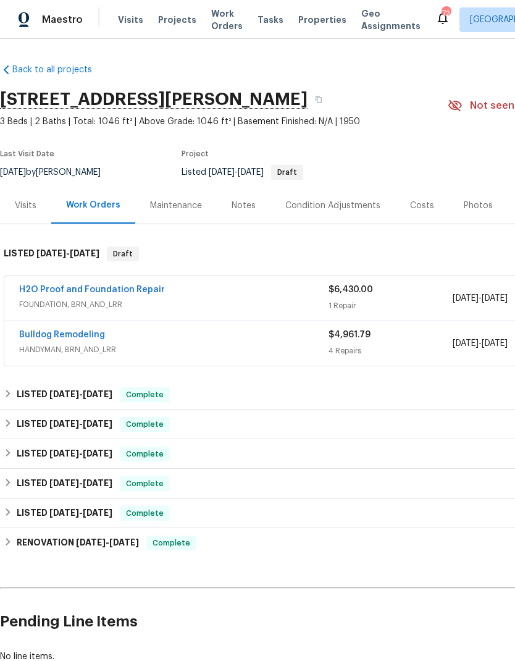
scroll to position [49, 0]
